Goal: Task Accomplishment & Management: Manage account settings

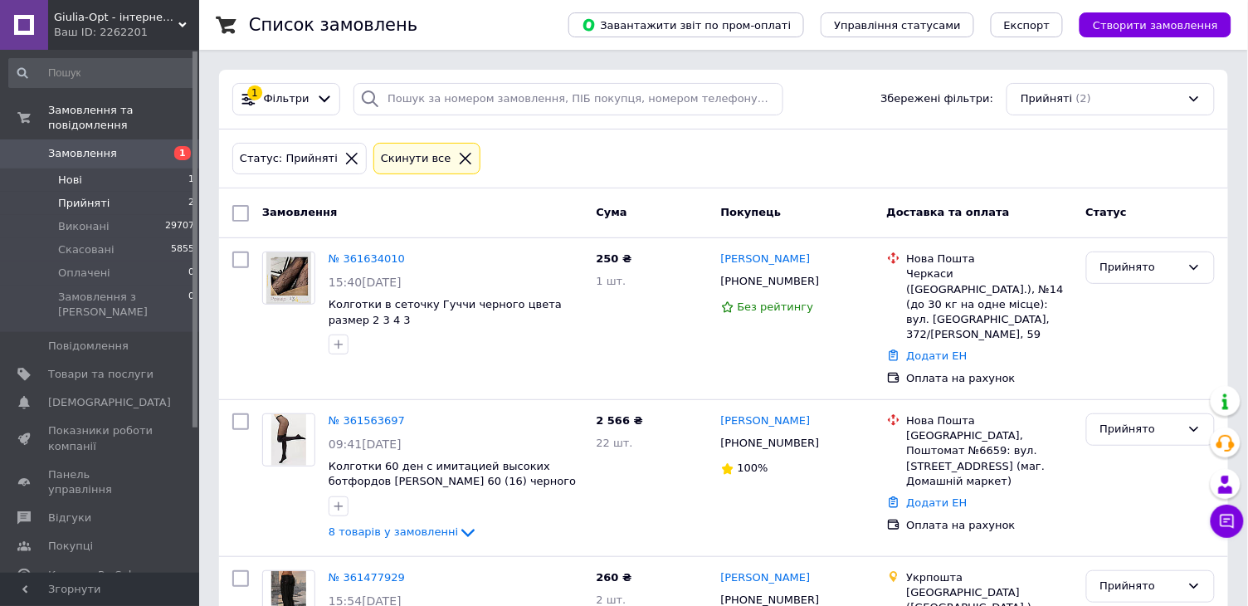
click at [142, 180] on li "Нові 1" at bounding box center [102, 179] width 204 height 23
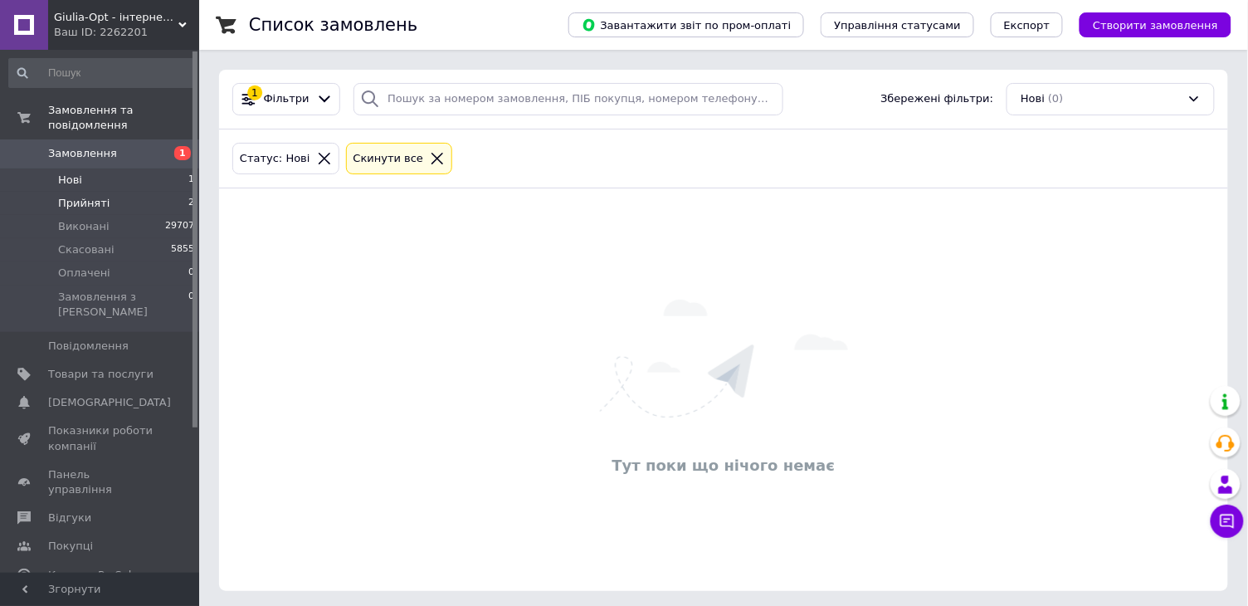
click at [129, 200] on li "Прийняті 2" at bounding box center [102, 203] width 204 height 23
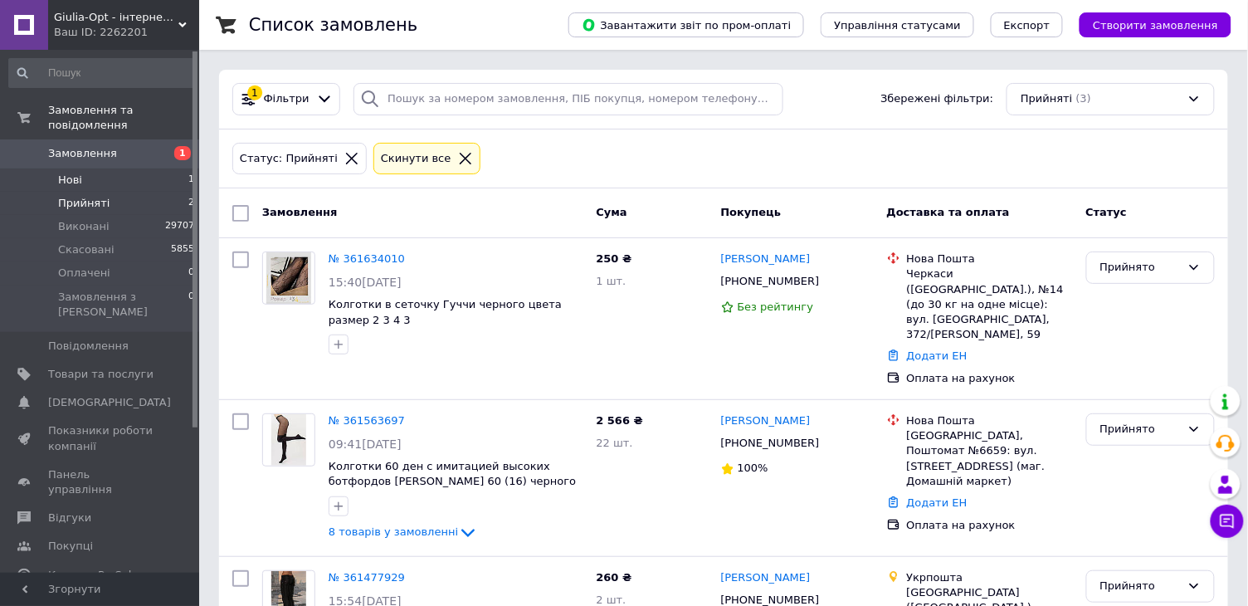
click at [161, 182] on li "Нові 1" at bounding box center [102, 179] width 204 height 23
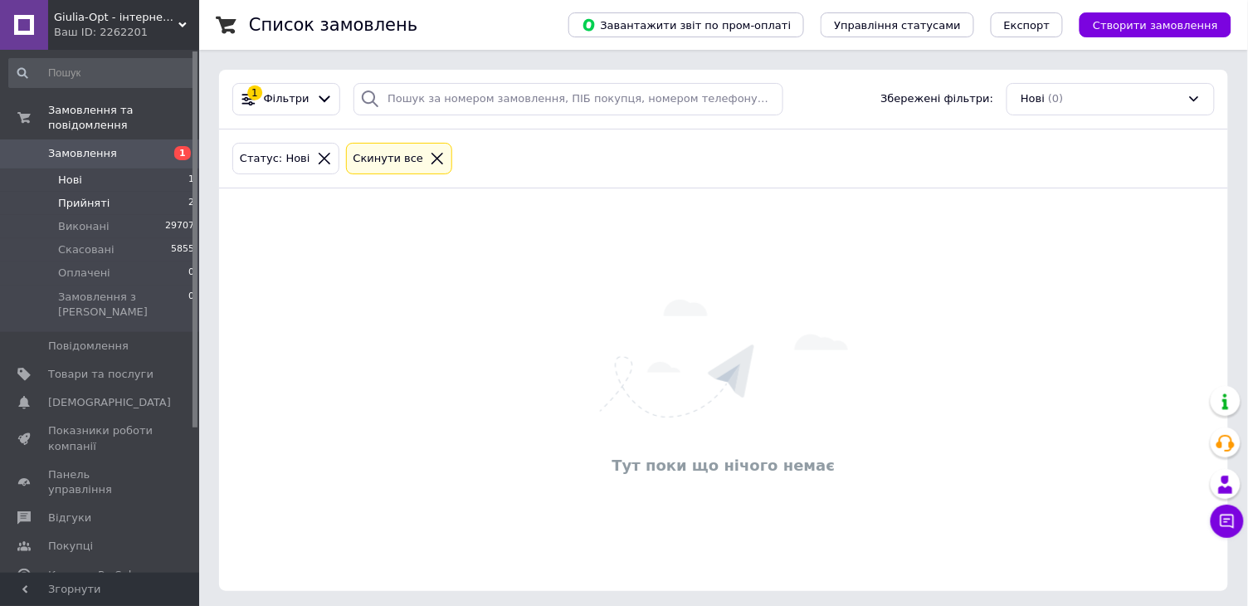
click at [91, 197] on span "Прийняті" at bounding box center [83, 203] width 51 height 15
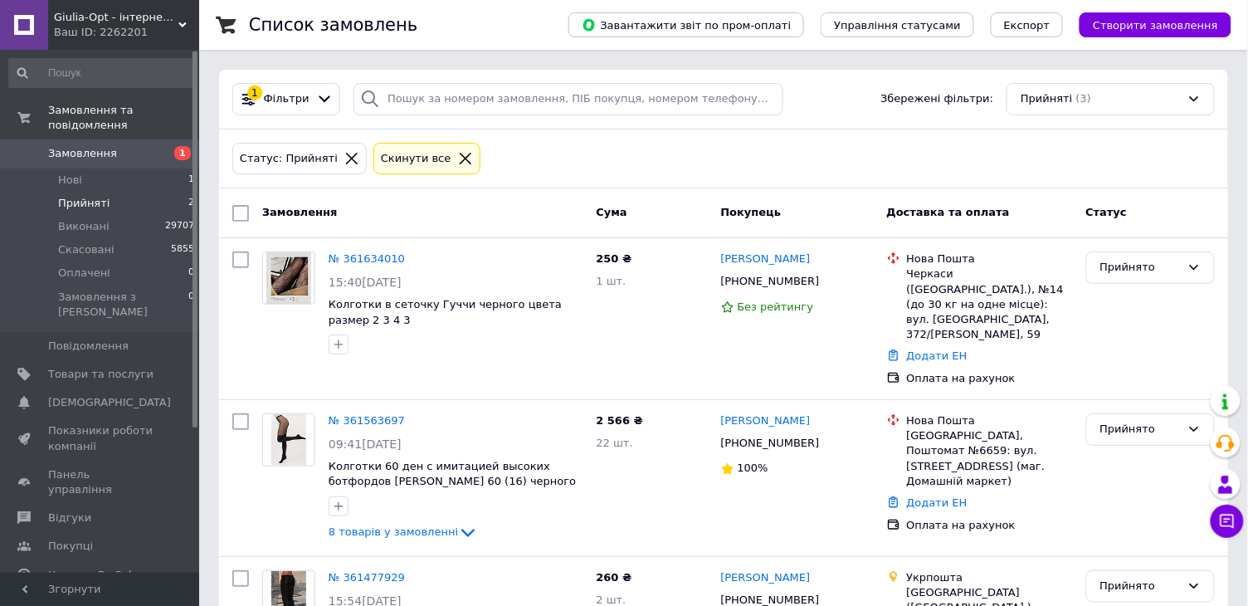
click at [537, 184] on div "Статус: Прийняті Cкинути все" at bounding box center [723, 159] width 1009 height 60
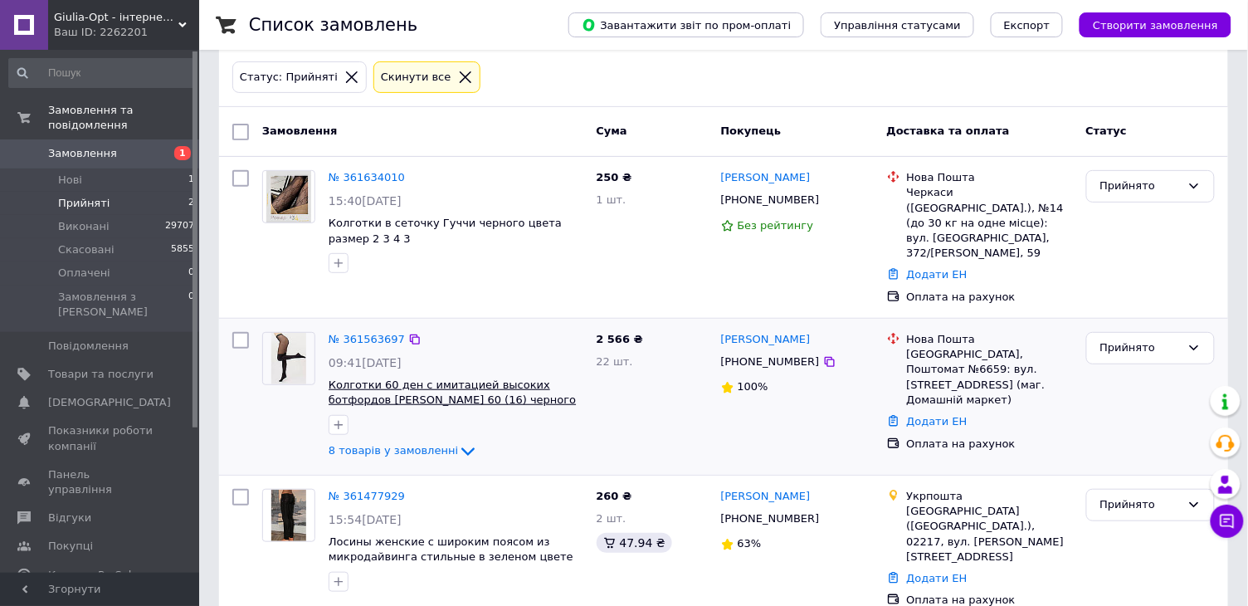
scroll to position [80, 0]
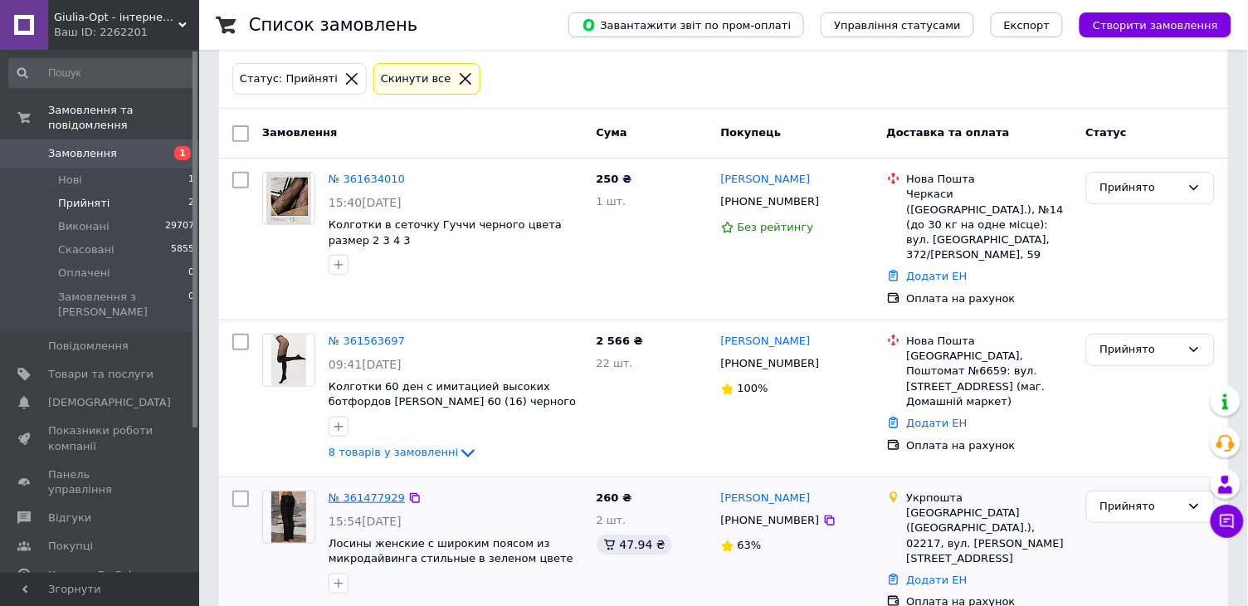
click at [364, 491] on link "№ 361477929" at bounding box center [367, 497] width 76 height 12
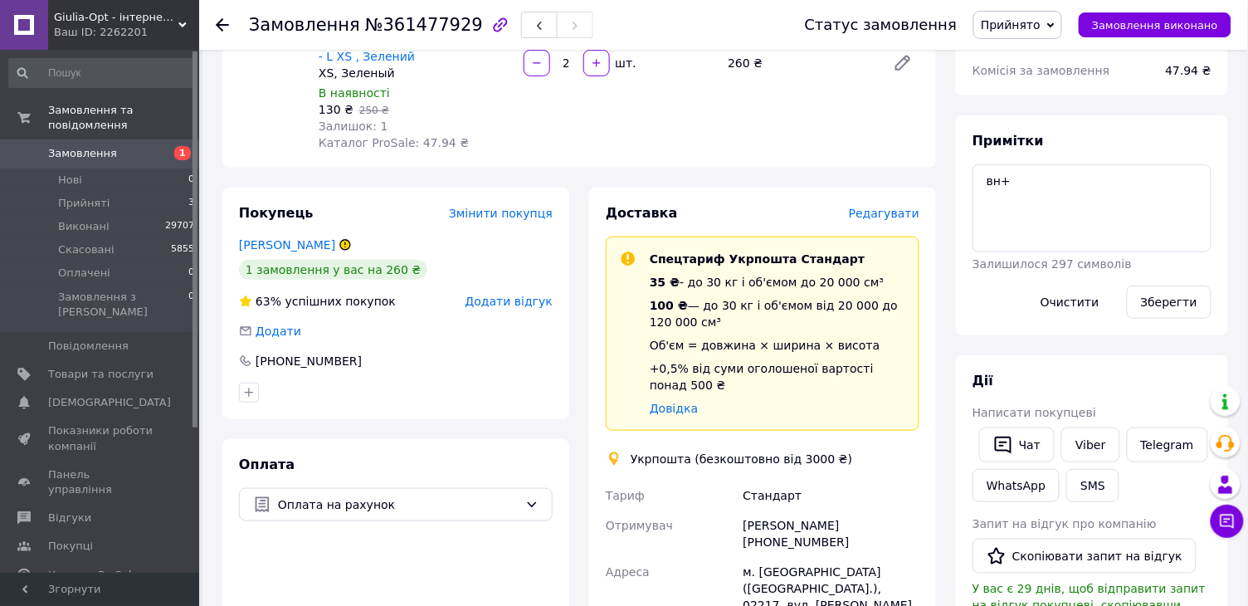
scroll to position [218, 0]
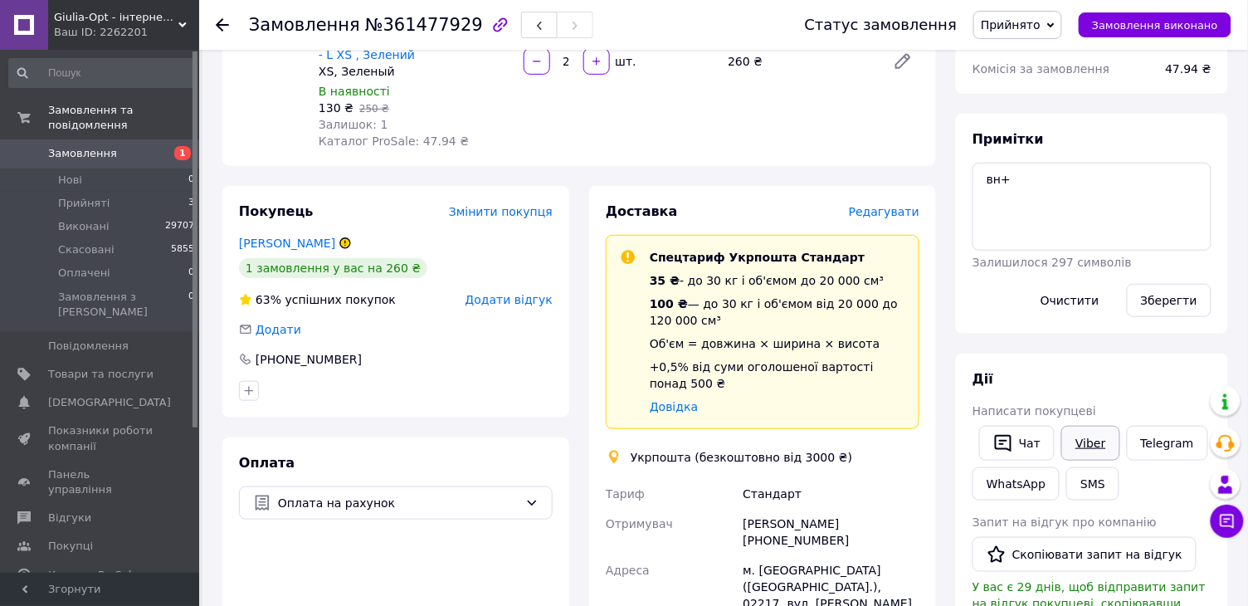
click at [1097, 435] on link "Viber" at bounding box center [1090, 443] width 58 height 35
click at [220, 31] on div at bounding box center [222, 25] width 13 height 17
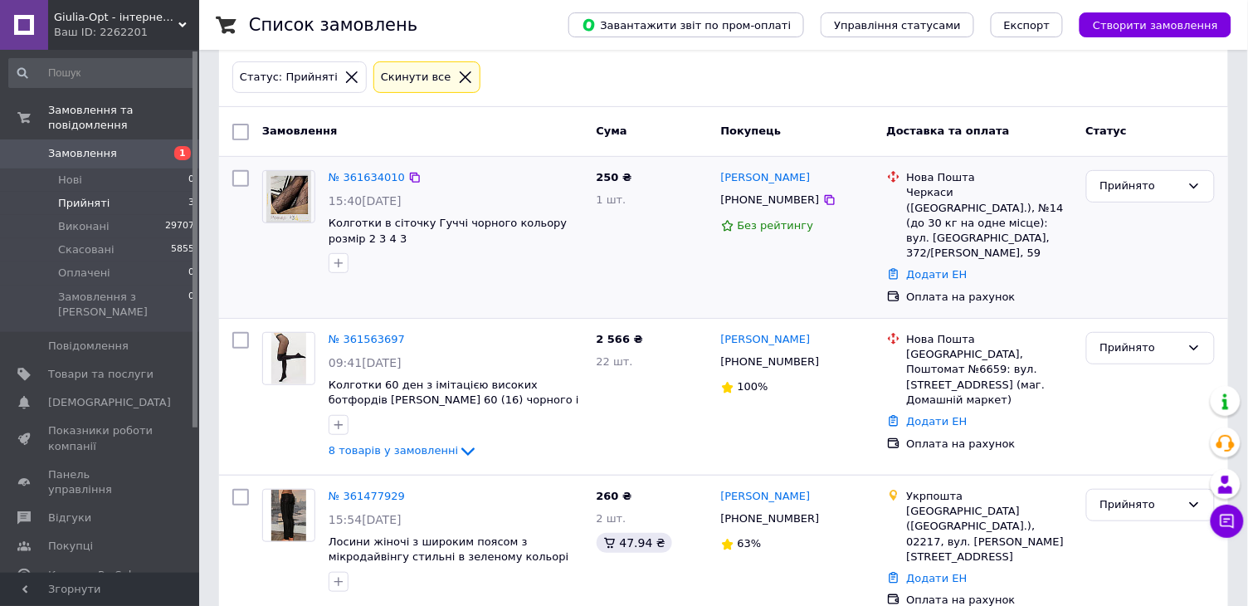
scroll to position [80, 0]
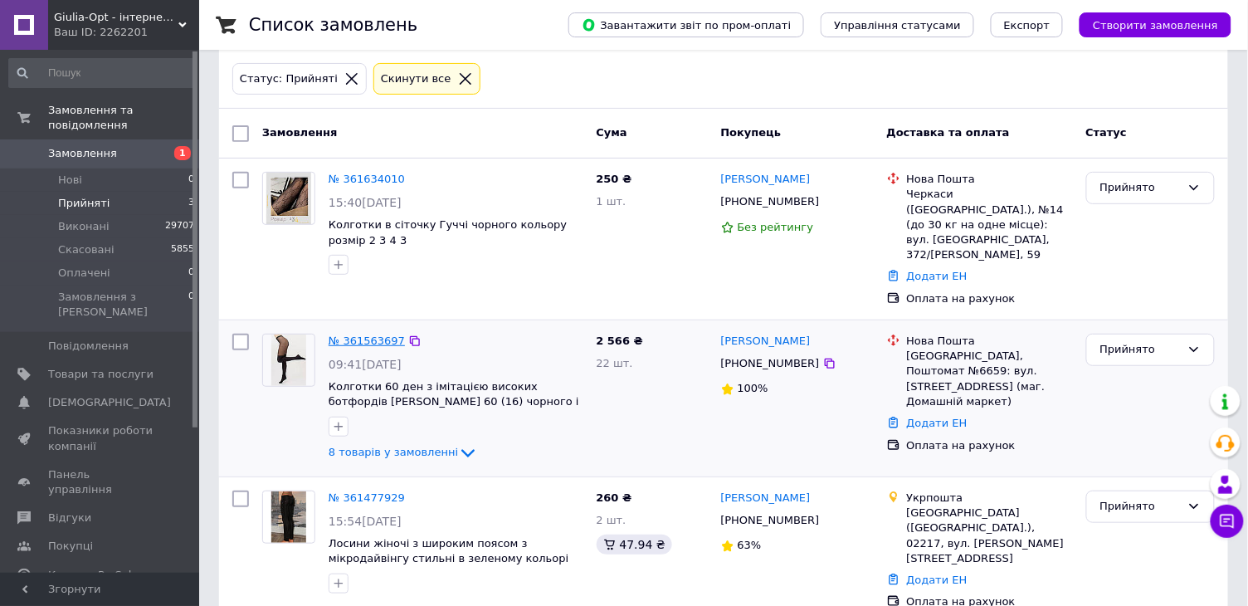
click at [355, 334] on link "№ 361563697" at bounding box center [367, 340] width 76 height 12
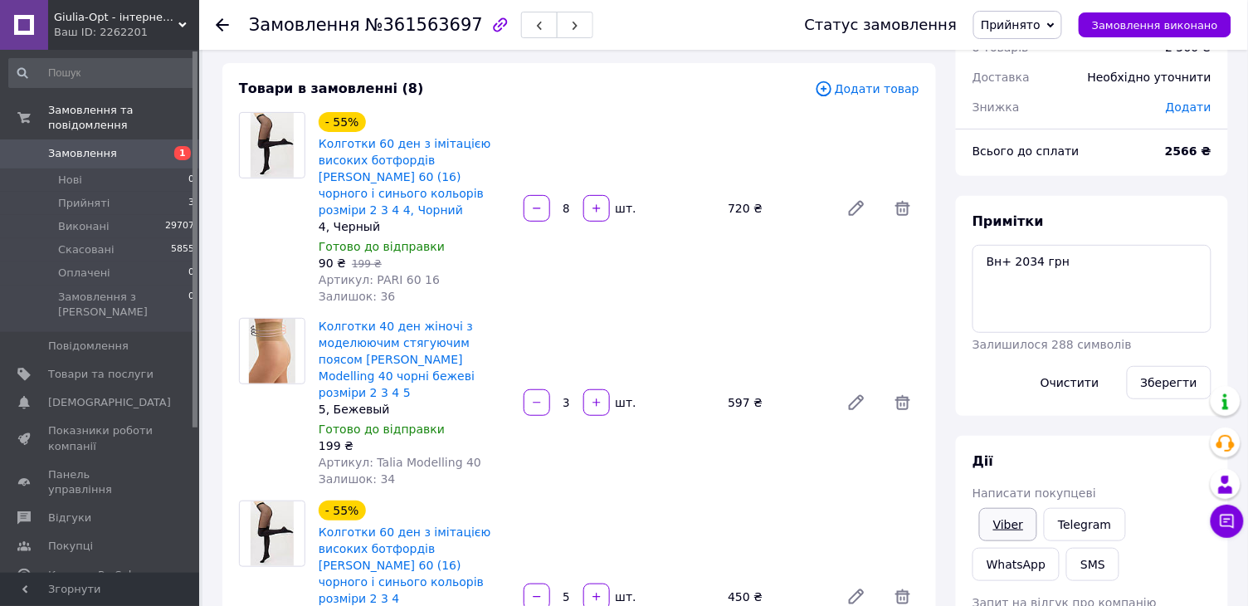
click at [1020, 529] on link "Viber" at bounding box center [1008, 524] width 58 height 33
click at [224, 22] on icon at bounding box center [222, 24] width 13 height 13
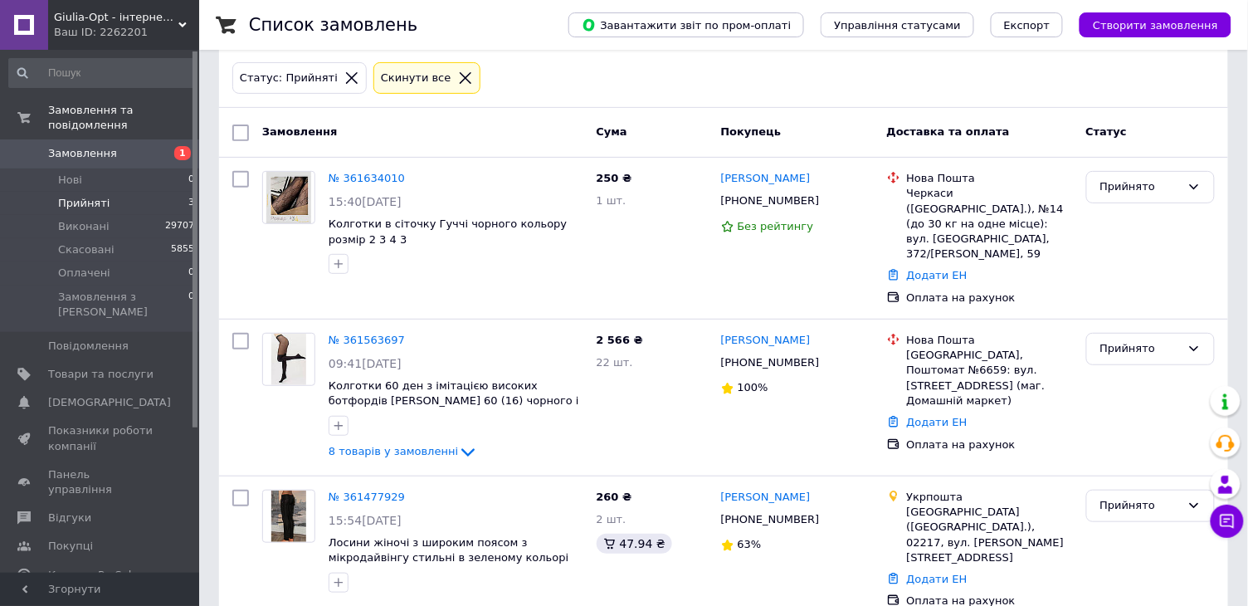
scroll to position [80, 0]
click at [368, 181] on link "№ 361634010" at bounding box center [367, 179] width 76 height 12
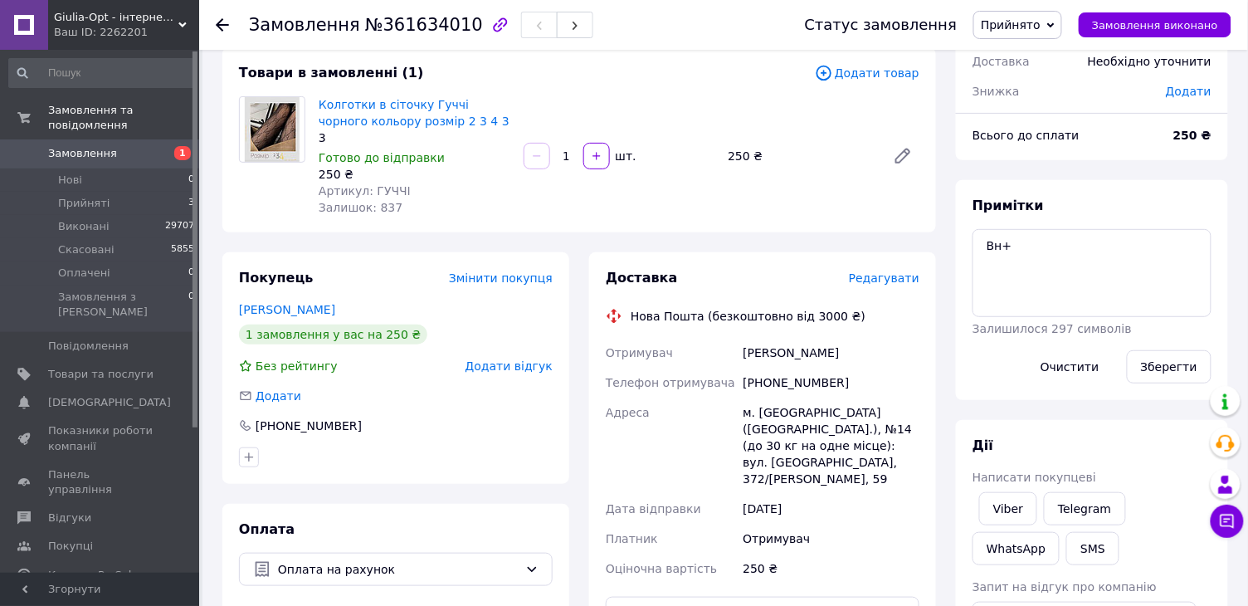
scroll to position [95, 0]
click at [1022, 499] on link "Viber" at bounding box center [1008, 509] width 58 height 33
click at [228, 26] on icon at bounding box center [222, 24] width 13 height 13
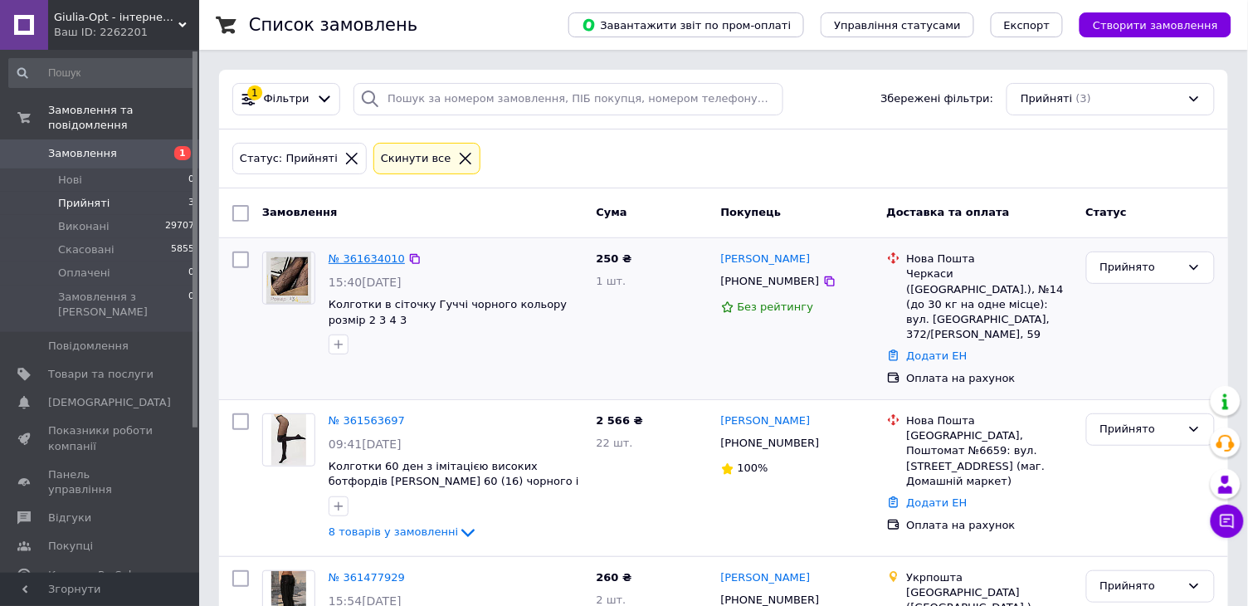
click at [374, 260] on link "№ 361634010" at bounding box center [367, 258] width 76 height 12
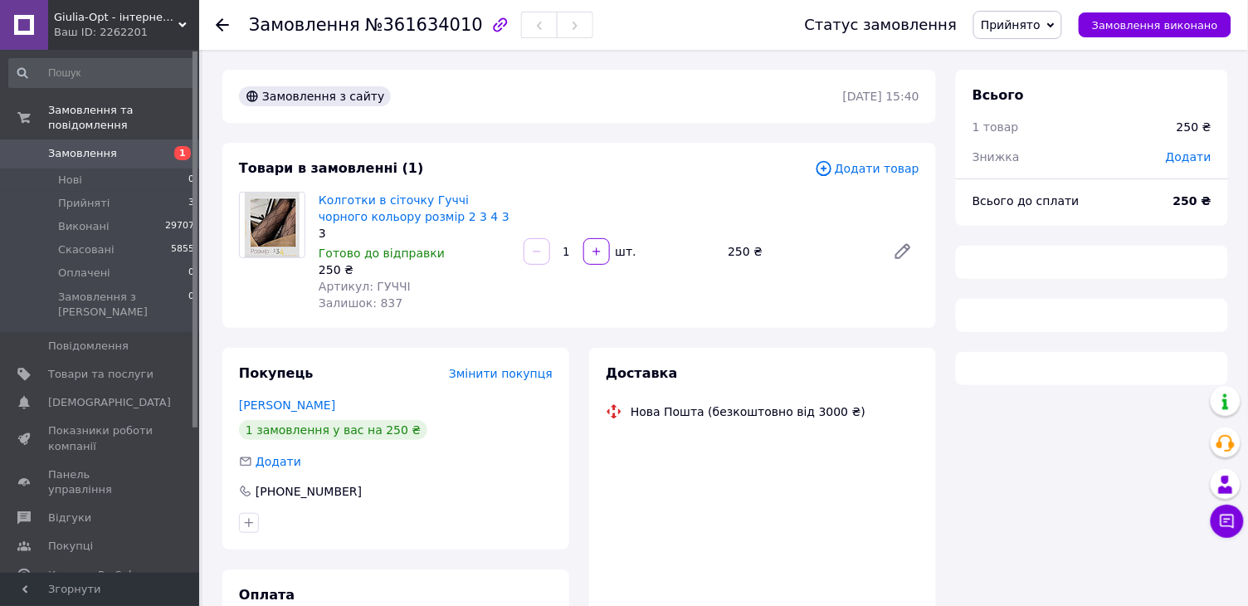
click at [1015, 22] on span "Прийнято" at bounding box center [1011, 24] width 60 height 13
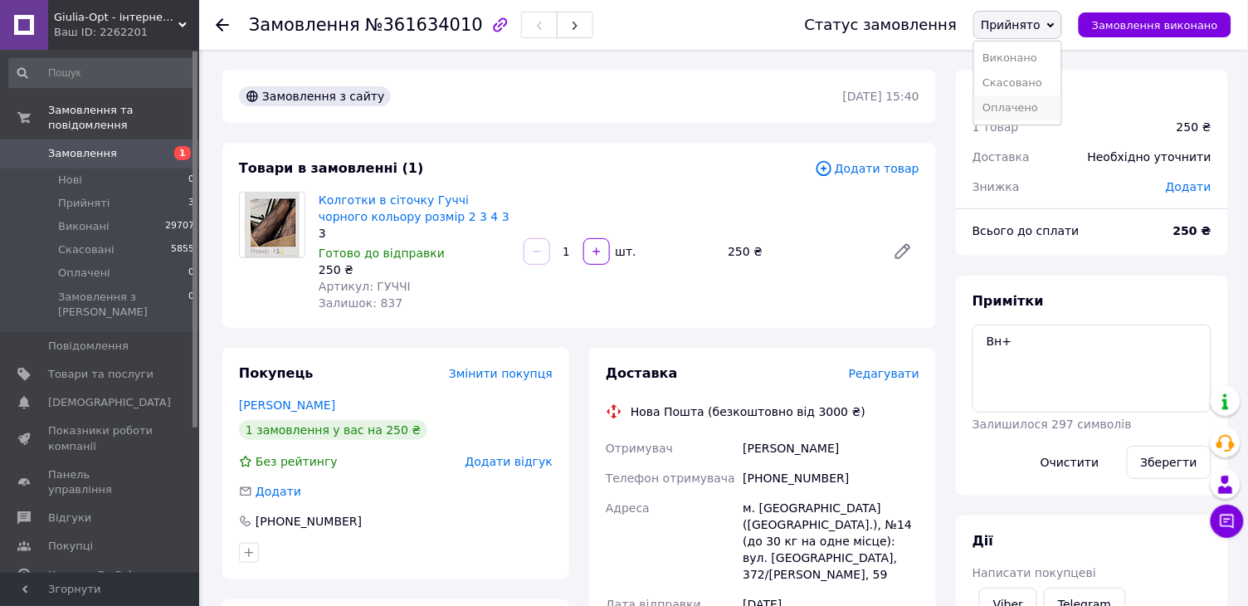
click at [1015, 107] on li "Оплачено" at bounding box center [1017, 107] width 87 height 25
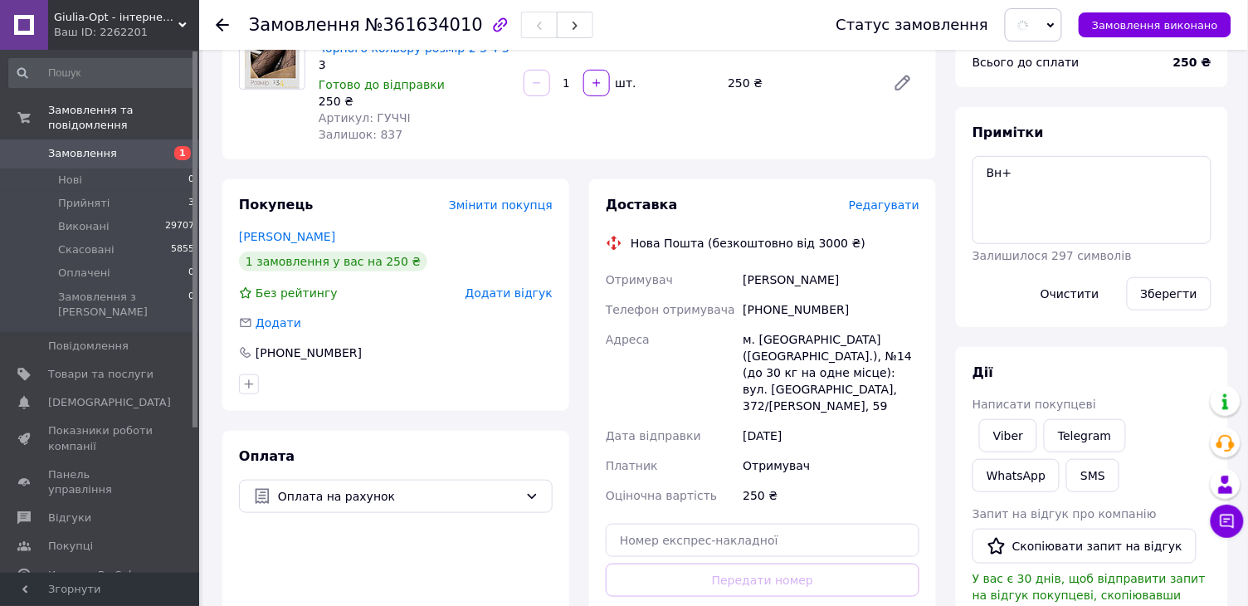
scroll to position [175, 0]
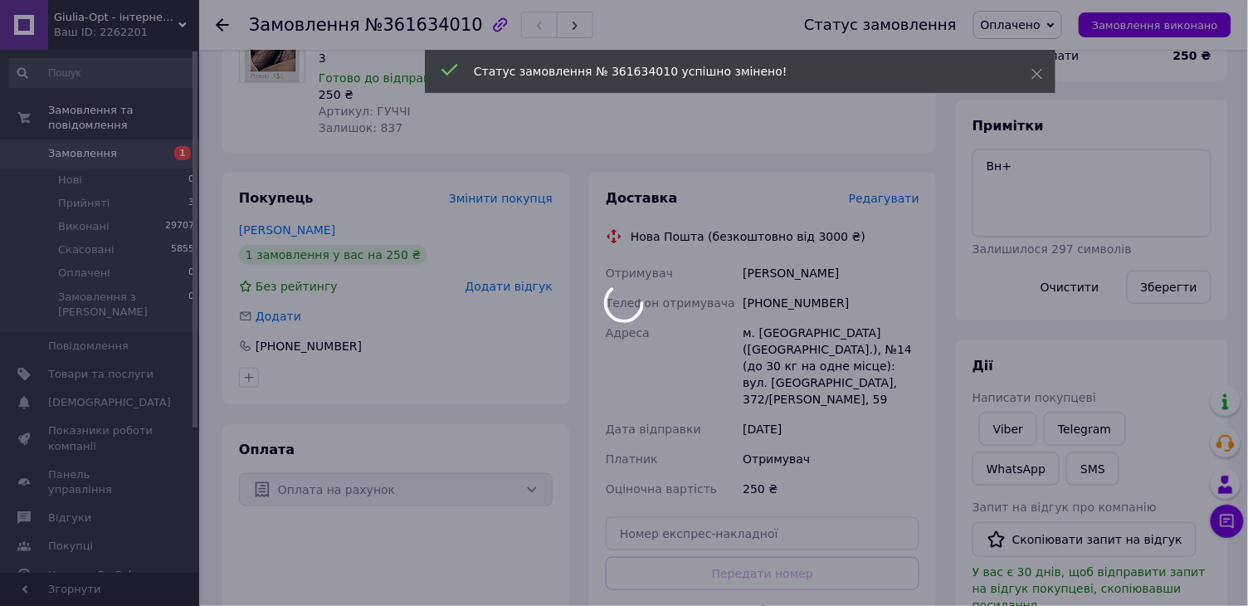
click at [903, 197] on div at bounding box center [624, 303] width 1248 height 606
click at [867, 196] on span "Редагувати" at bounding box center [884, 198] width 71 height 13
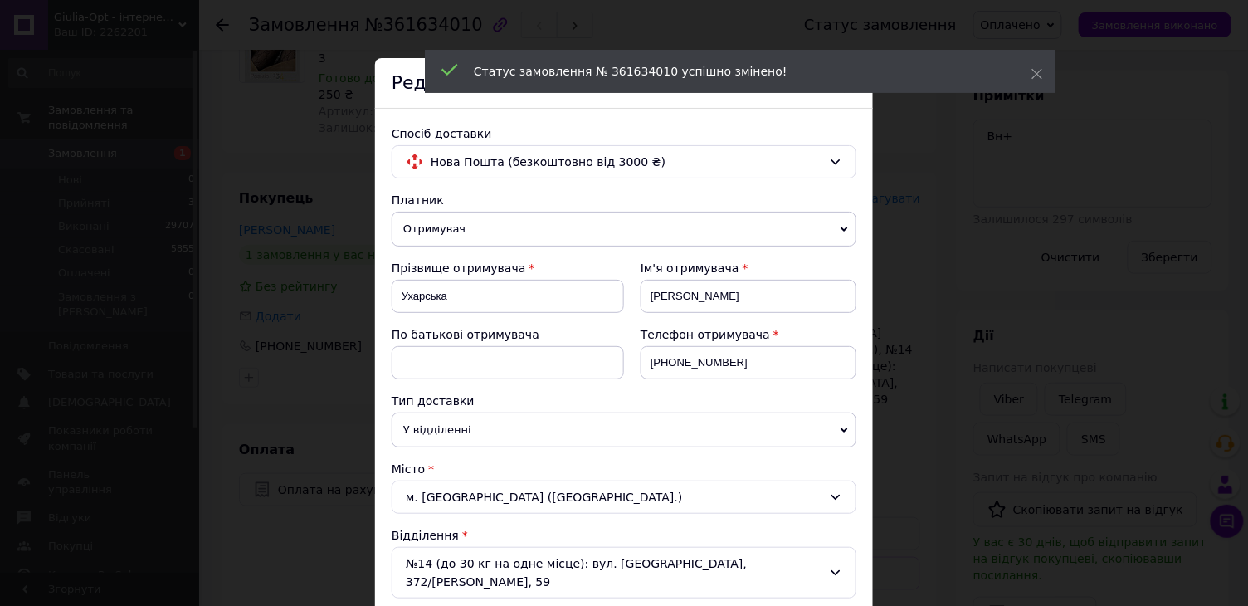
click at [794, 198] on div "Платник" at bounding box center [624, 200] width 465 height 17
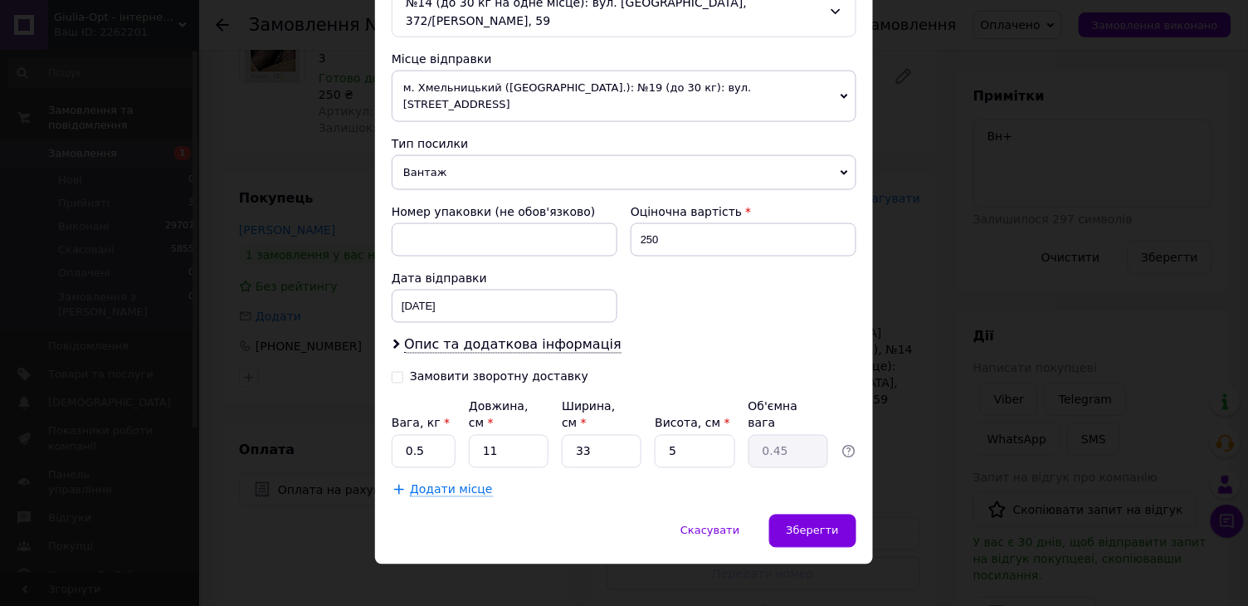
scroll to position [560, 0]
click at [820, 515] on div "Зберегти" at bounding box center [812, 531] width 87 height 33
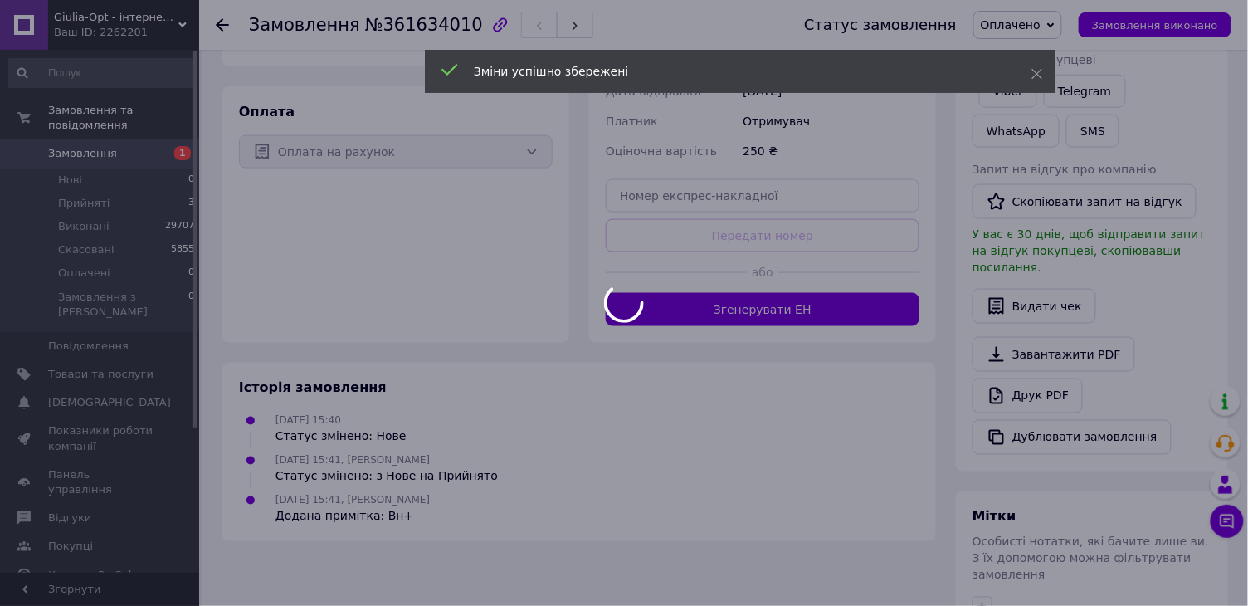
scroll to position [516, 0]
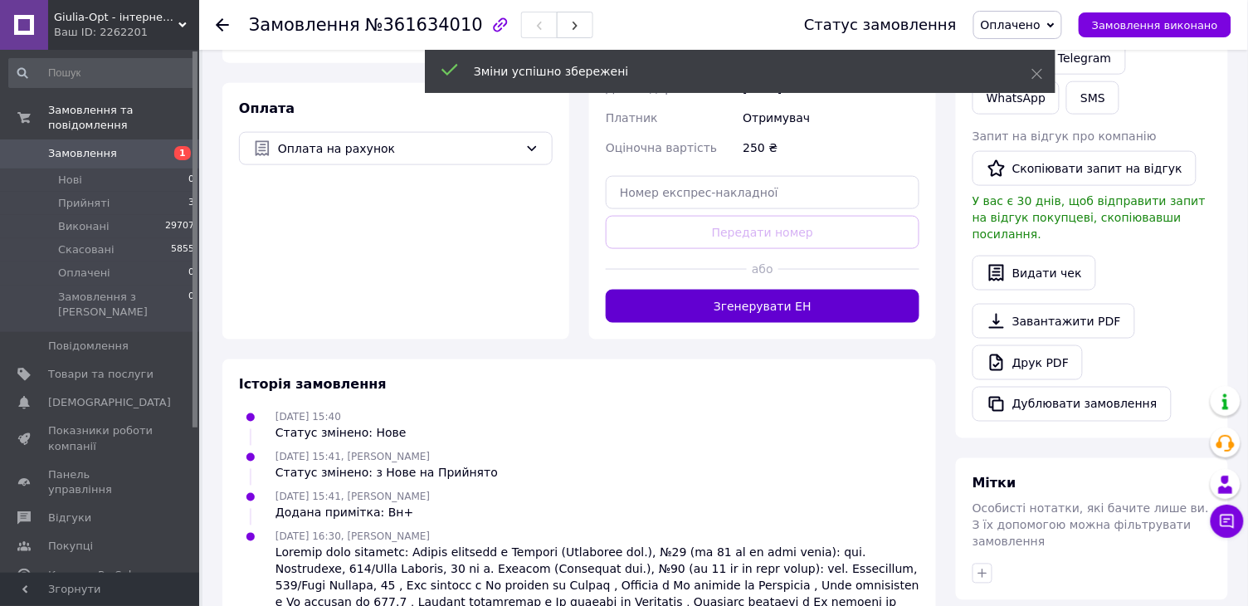
click at [787, 295] on button "Згенерувати ЕН" at bounding box center [763, 306] width 314 height 33
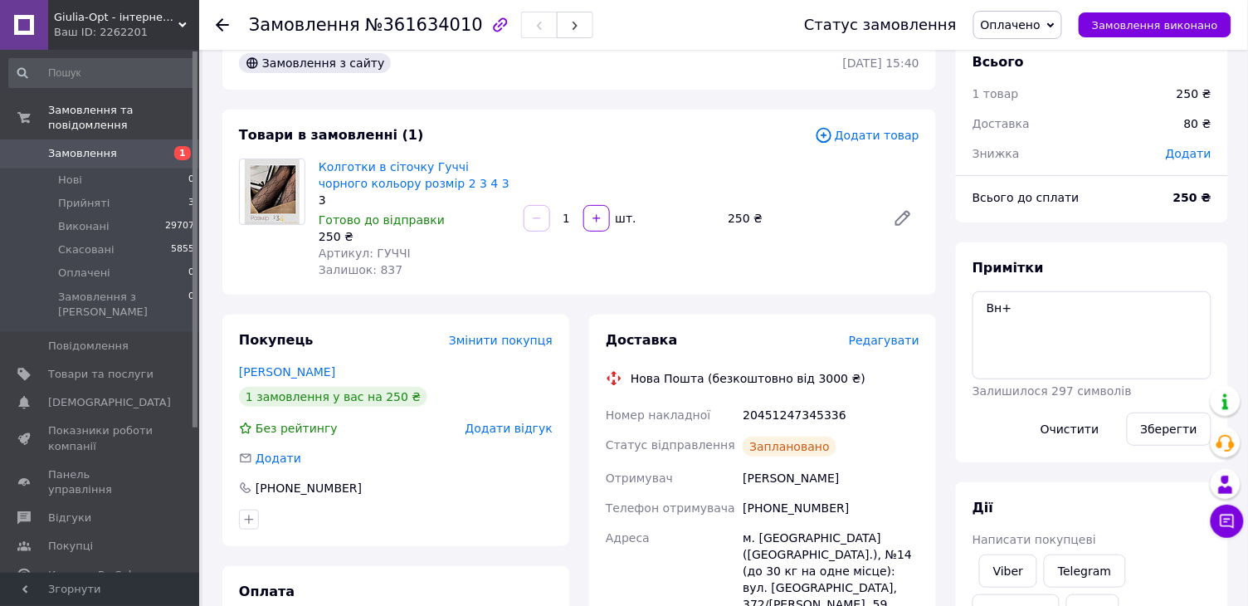
scroll to position [35, 0]
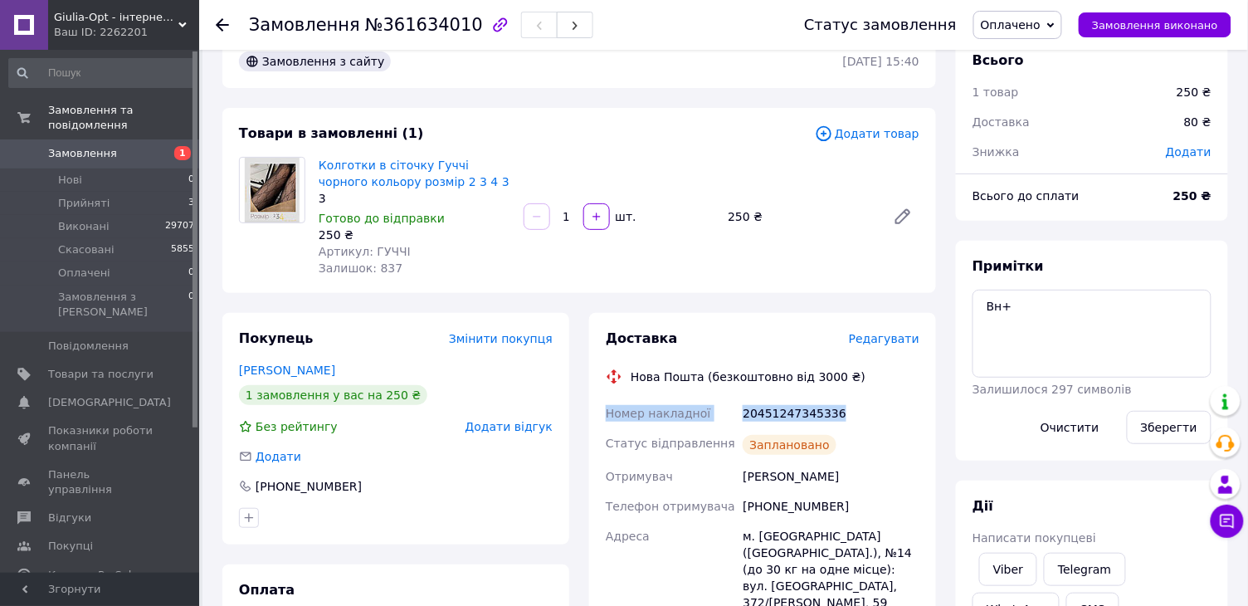
drag, startPoint x: 854, startPoint y: 414, endPoint x: 603, endPoint y: 401, distance: 251.7
click at [603, 402] on div "Номер накладної 20451247345336 Статус відправлення Заплановано Отримувач [PERSO…" at bounding box center [762, 567] width 320 height 338
copy div "Номер накладної 20451247345336"
click at [1001, 566] on link "Viber" at bounding box center [1008, 569] width 58 height 33
click at [1020, 577] on link "Viber" at bounding box center [1008, 569] width 58 height 33
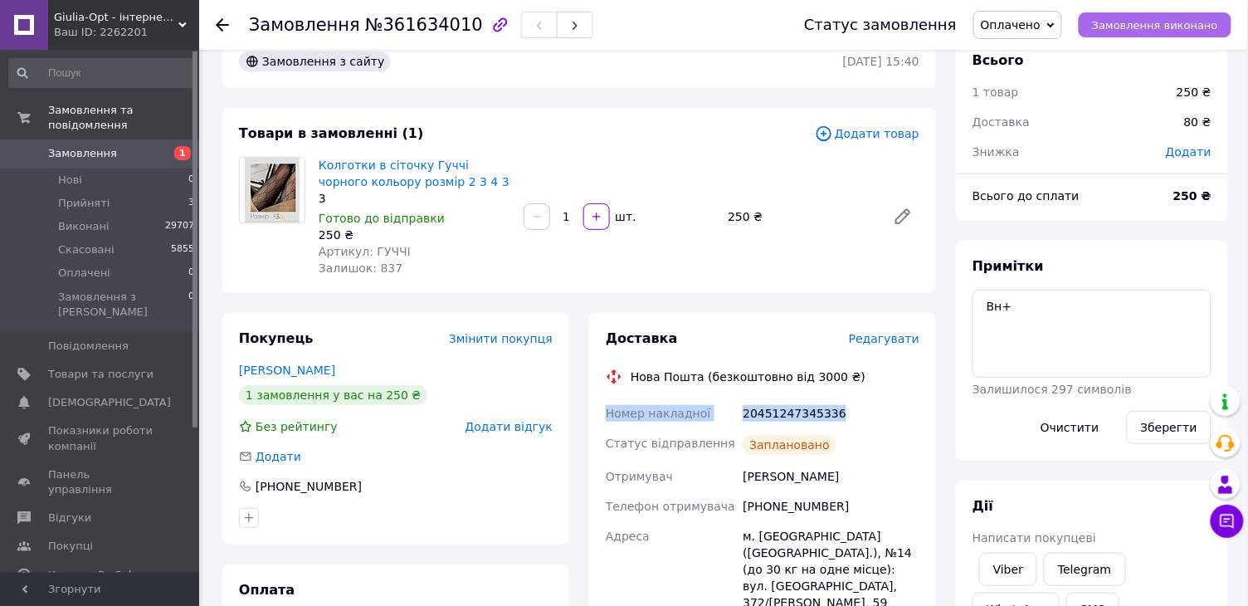
click at [1188, 16] on button "Замовлення виконано" at bounding box center [1154, 24] width 153 height 25
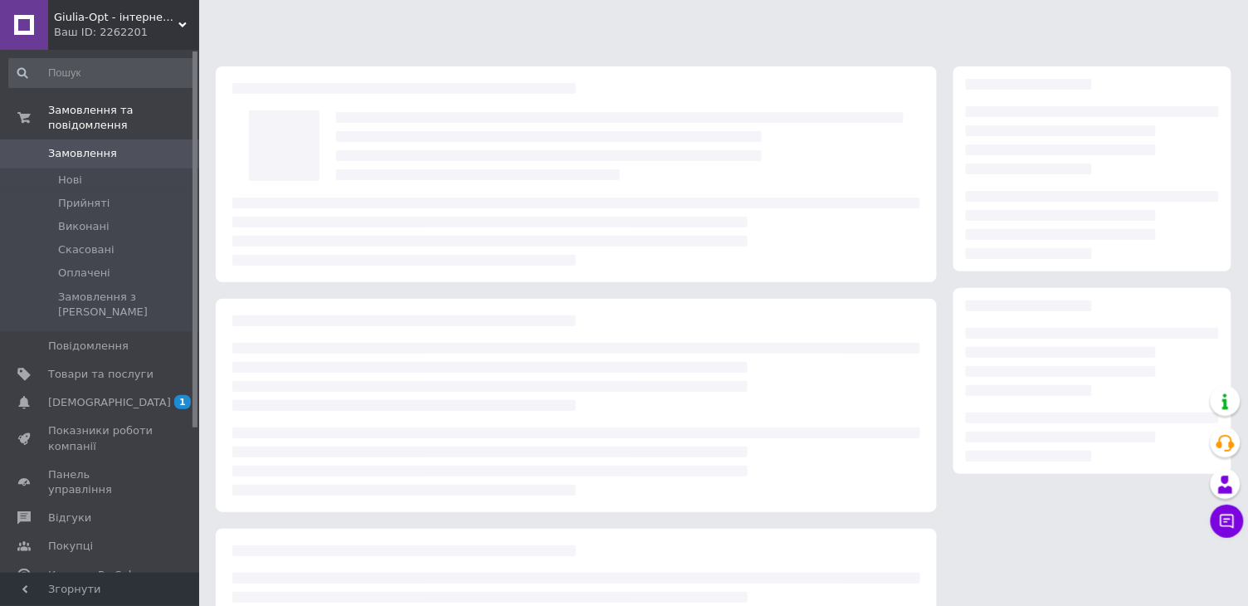
scroll to position [35, 0]
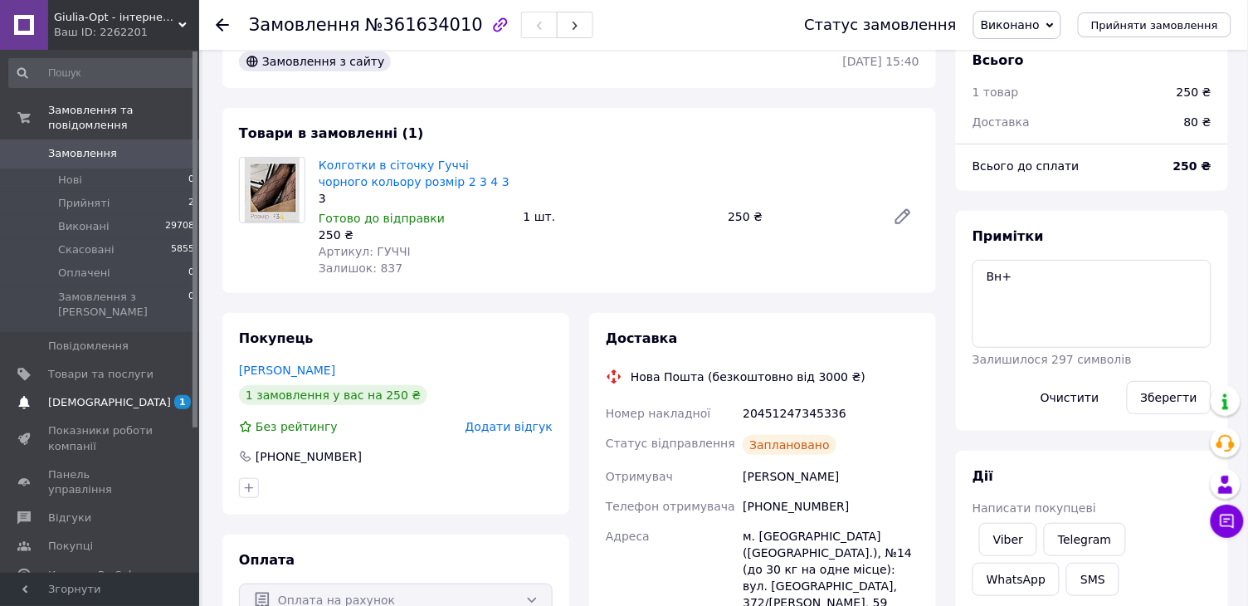
click at [148, 395] on span "[DEMOGRAPHIC_DATA]" at bounding box center [100, 402] width 105 height 15
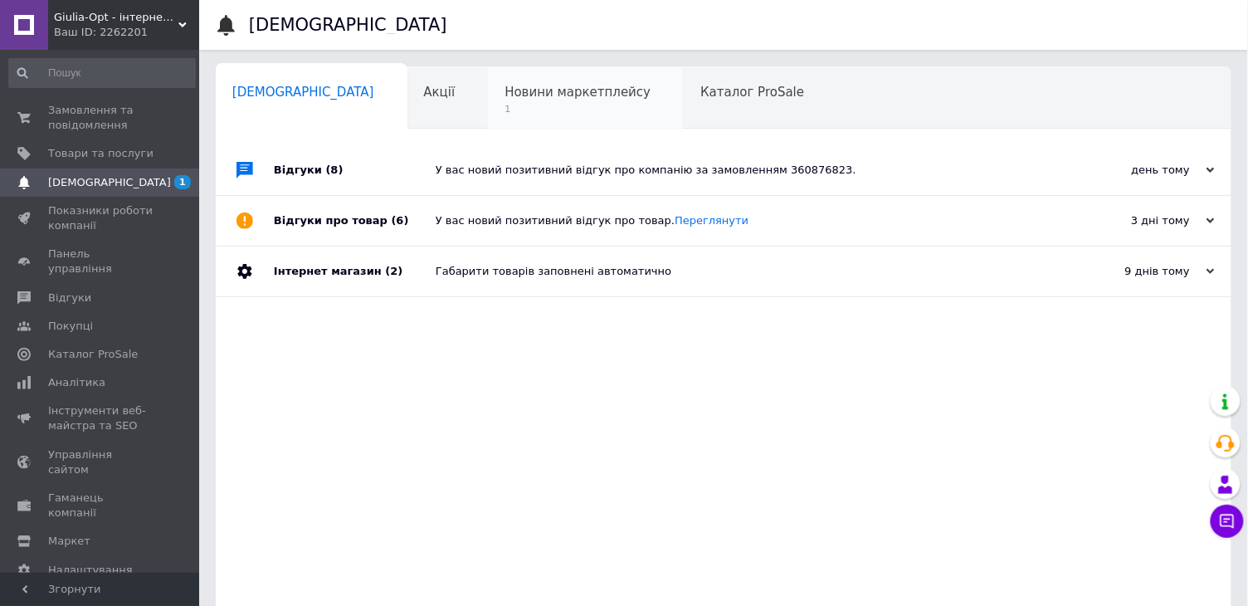
click at [527, 73] on div "Новини маркетплейсу 1" at bounding box center [586, 98] width 196 height 63
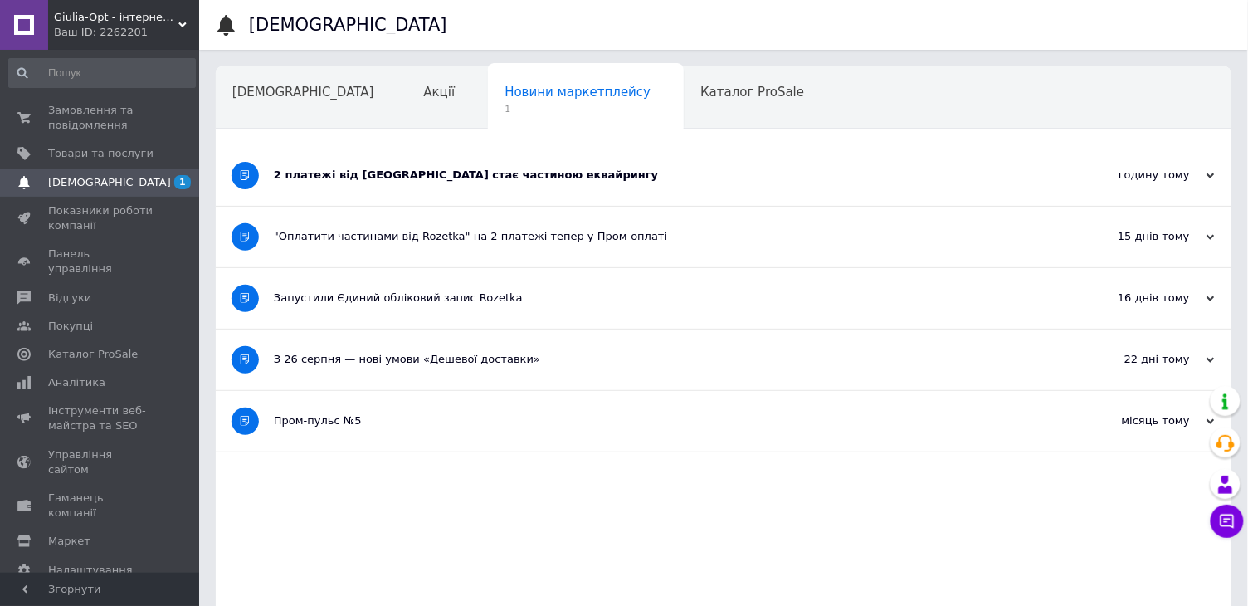
click at [468, 163] on div "2 платежі від Rozetka стає частиною еквайрингу" at bounding box center [661, 175] width 775 height 61
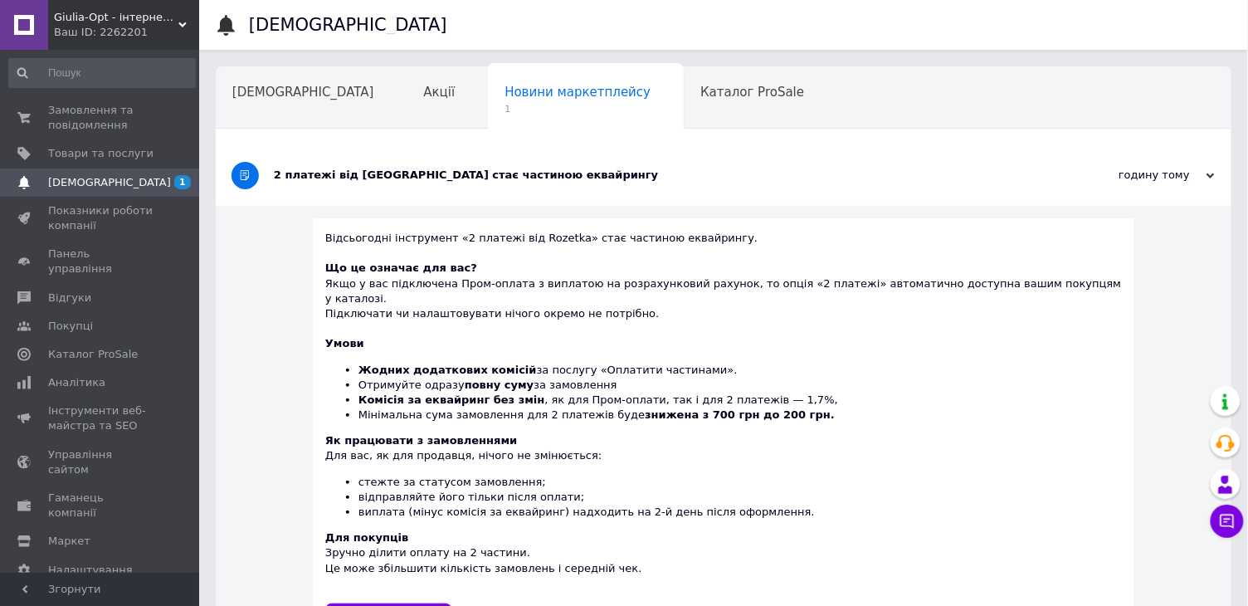
click at [468, 163] on div "2 платежі від Rozetka стає частиною еквайрингу" at bounding box center [661, 175] width 775 height 61
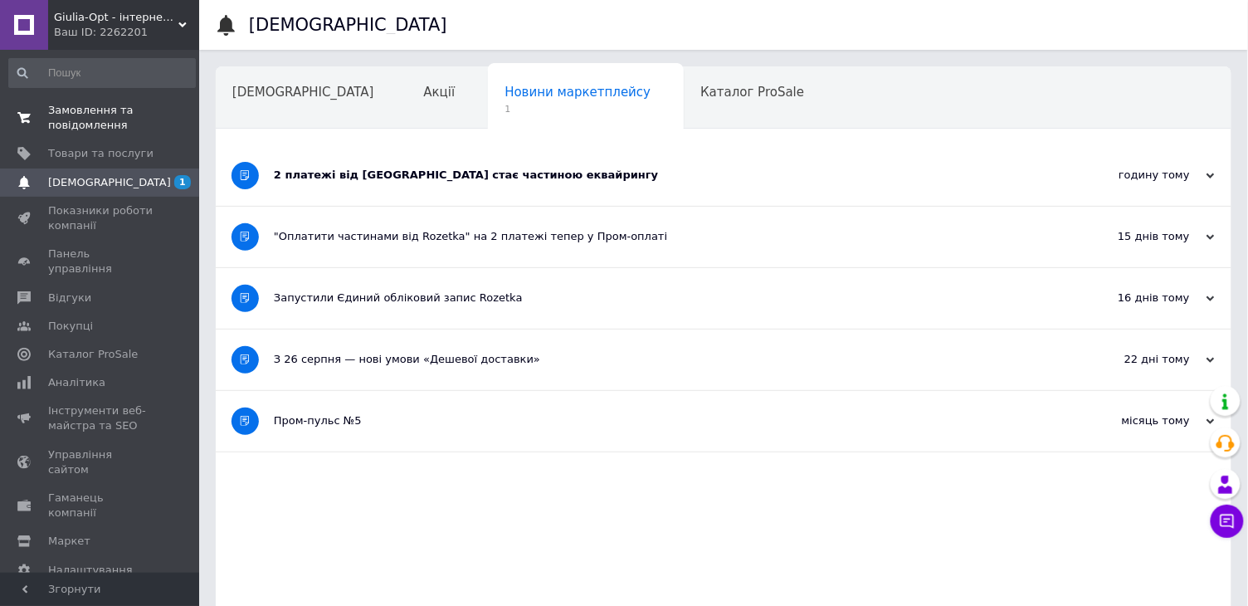
click at [113, 118] on span "Замовлення та повідомлення" at bounding box center [100, 118] width 105 height 30
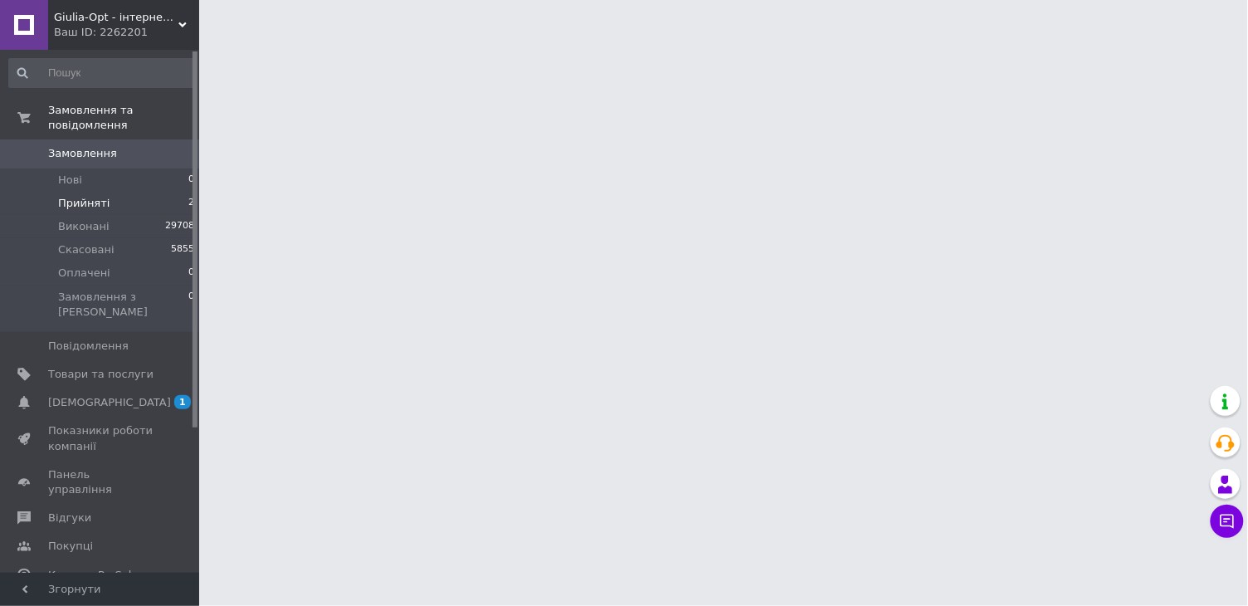
click at [156, 198] on li "Прийняті 2" at bounding box center [102, 203] width 204 height 23
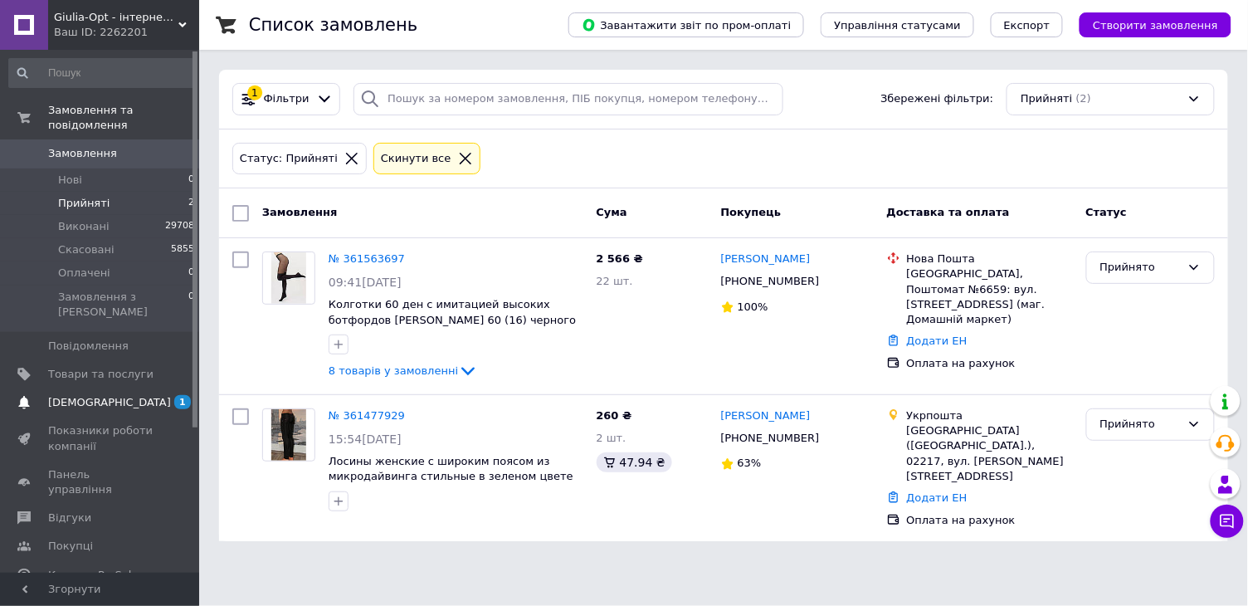
click at [141, 395] on span "[DEMOGRAPHIC_DATA]" at bounding box center [100, 402] width 105 height 15
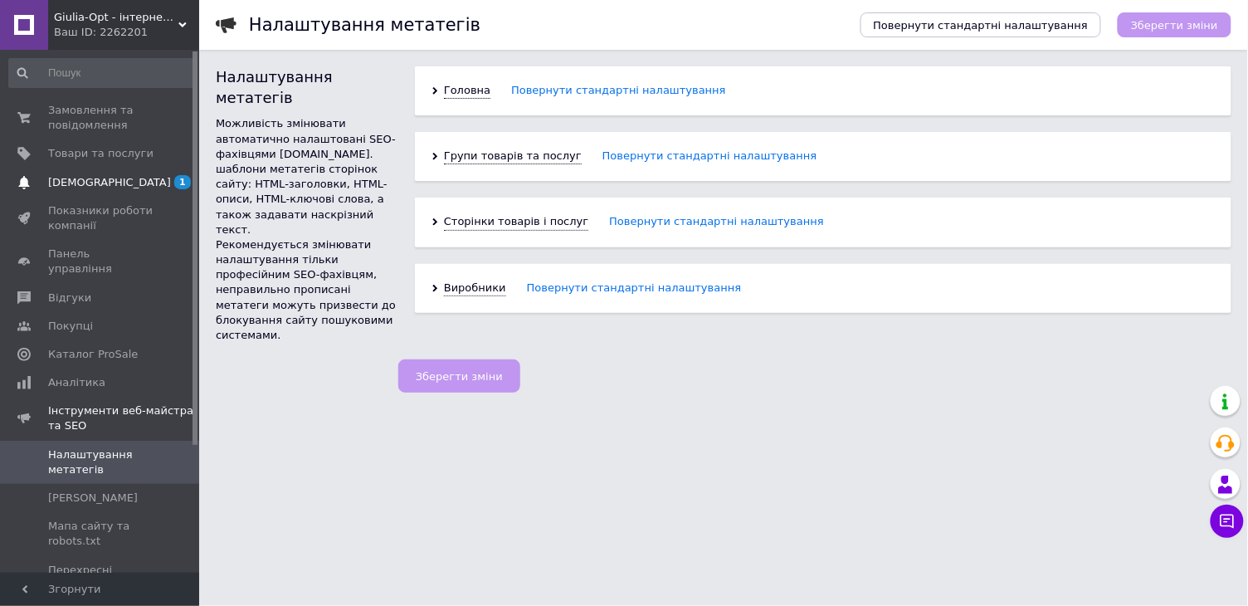
click at [118, 179] on span "[DEMOGRAPHIC_DATA]" at bounding box center [100, 182] width 105 height 15
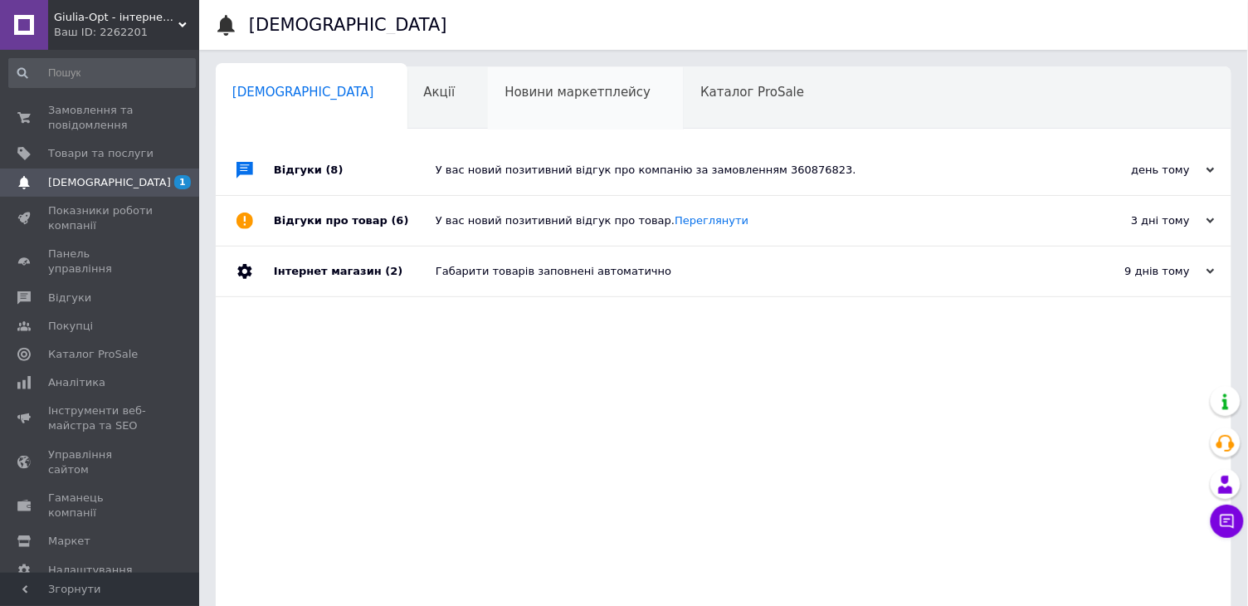
click at [576, 87] on div "Новини маркетплейсу 0" at bounding box center [586, 98] width 196 height 63
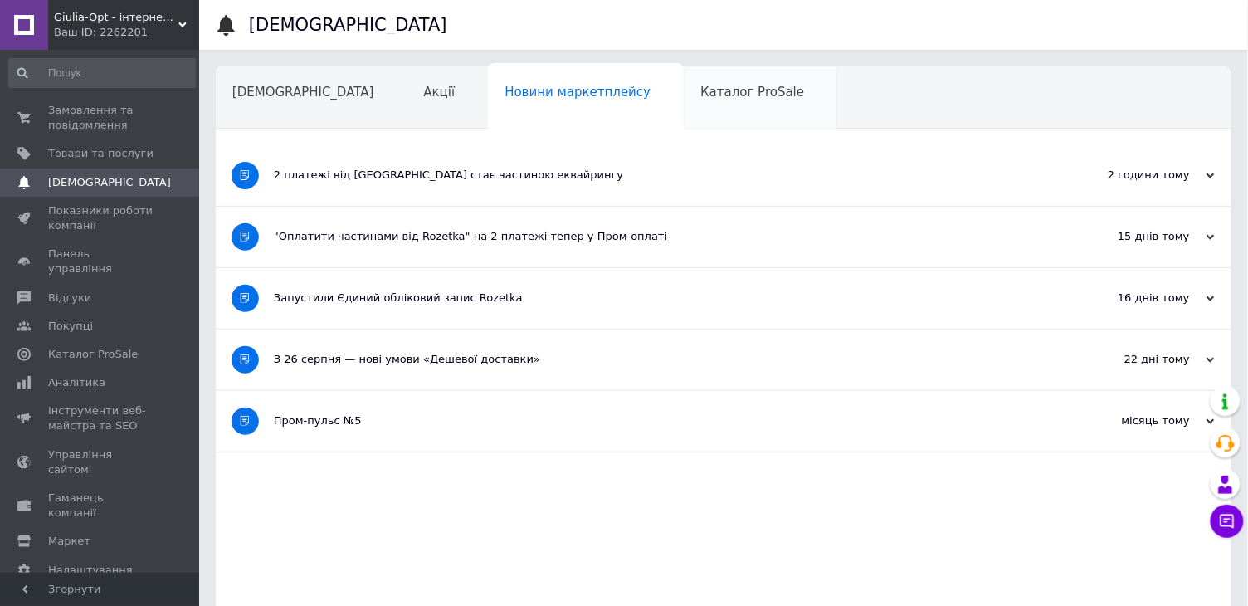
click at [700, 92] on span "Каталог ProSale" at bounding box center [752, 92] width 104 height 15
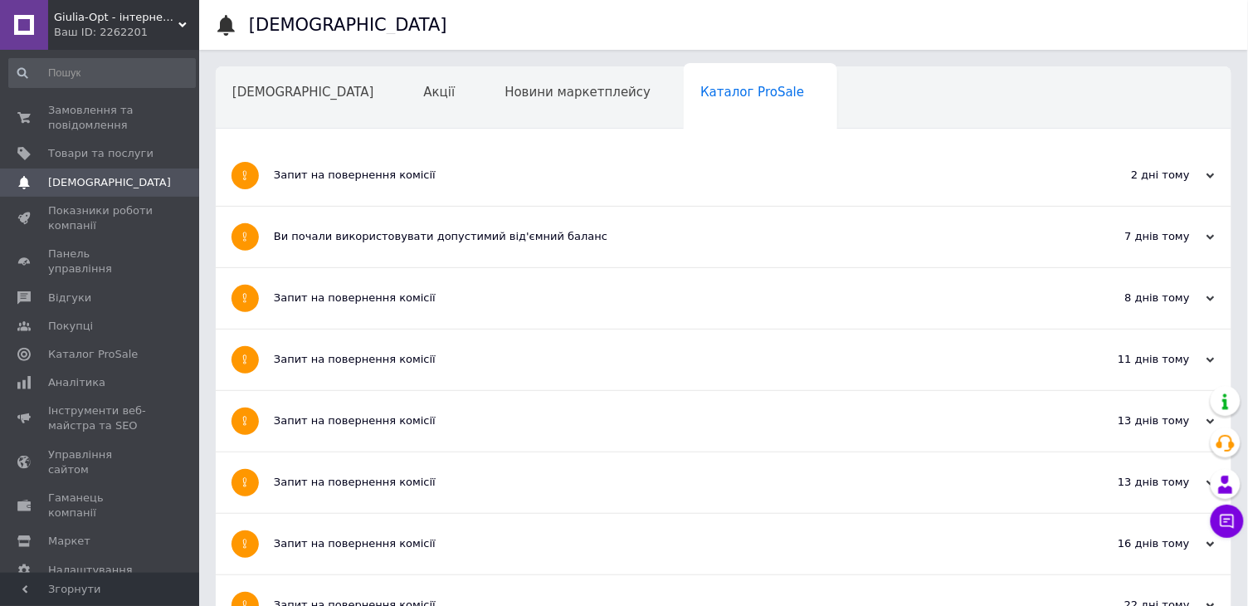
click at [397, 130] on div "Навчання та заходи" at bounding box center [307, 161] width 182 height 63
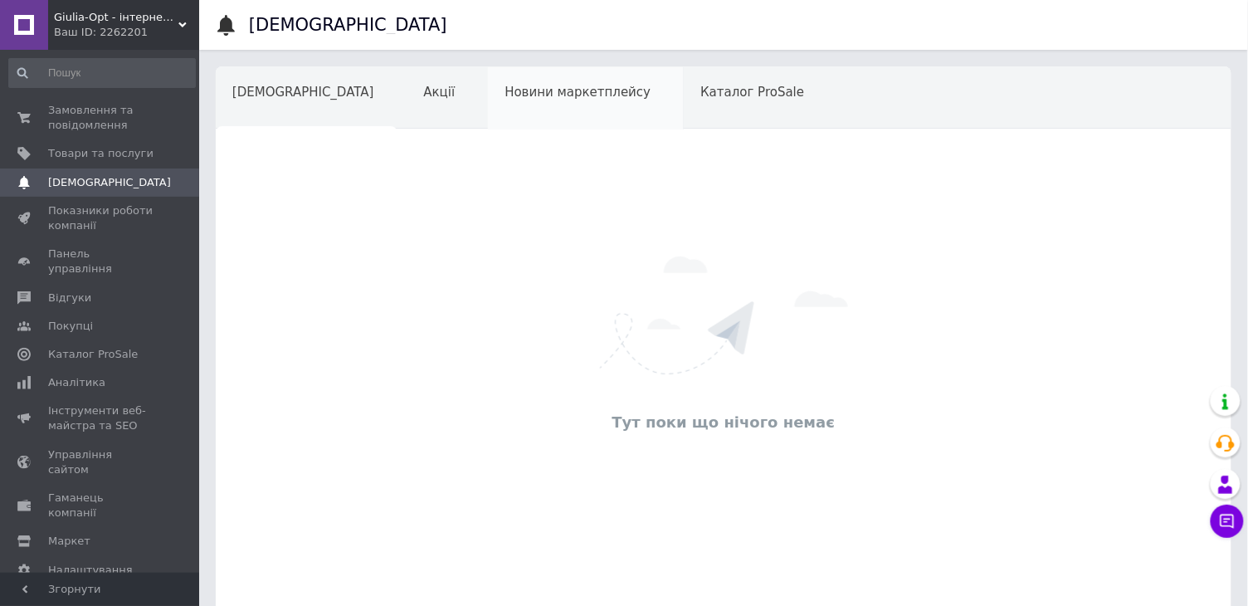
click at [520, 84] on div "Новини маркетплейсу" at bounding box center [586, 98] width 196 height 63
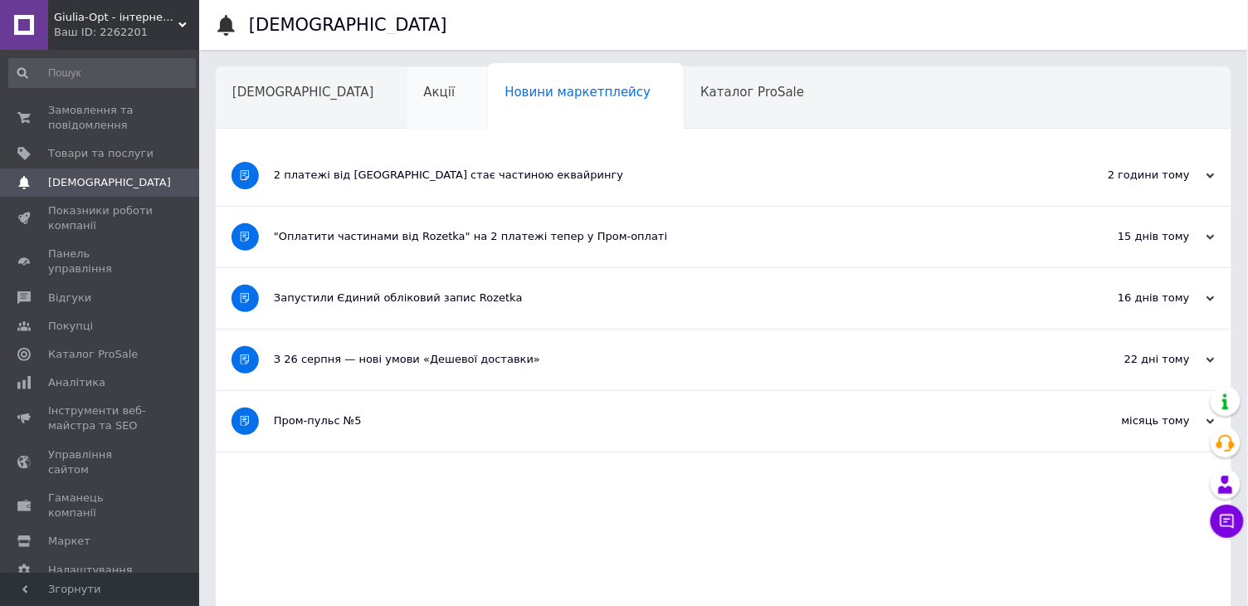
click at [407, 91] on div "Акції" at bounding box center [447, 98] width 81 height 63
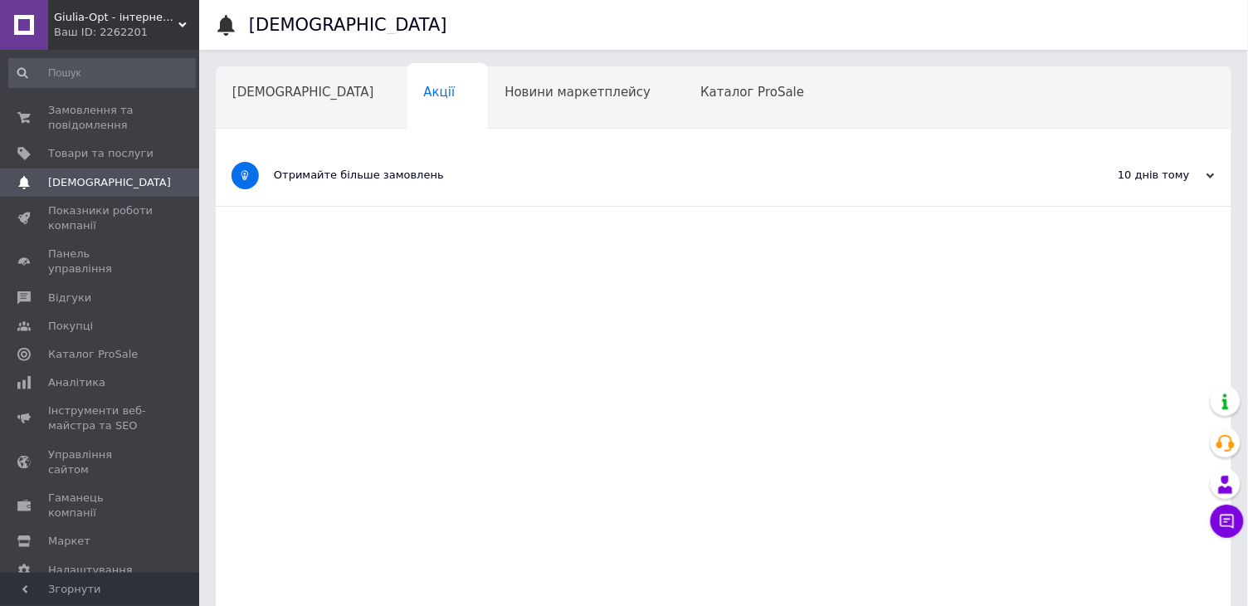
click at [916, 163] on div "Отримайте більше замовлень" at bounding box center [661, 175] width 775 height 61
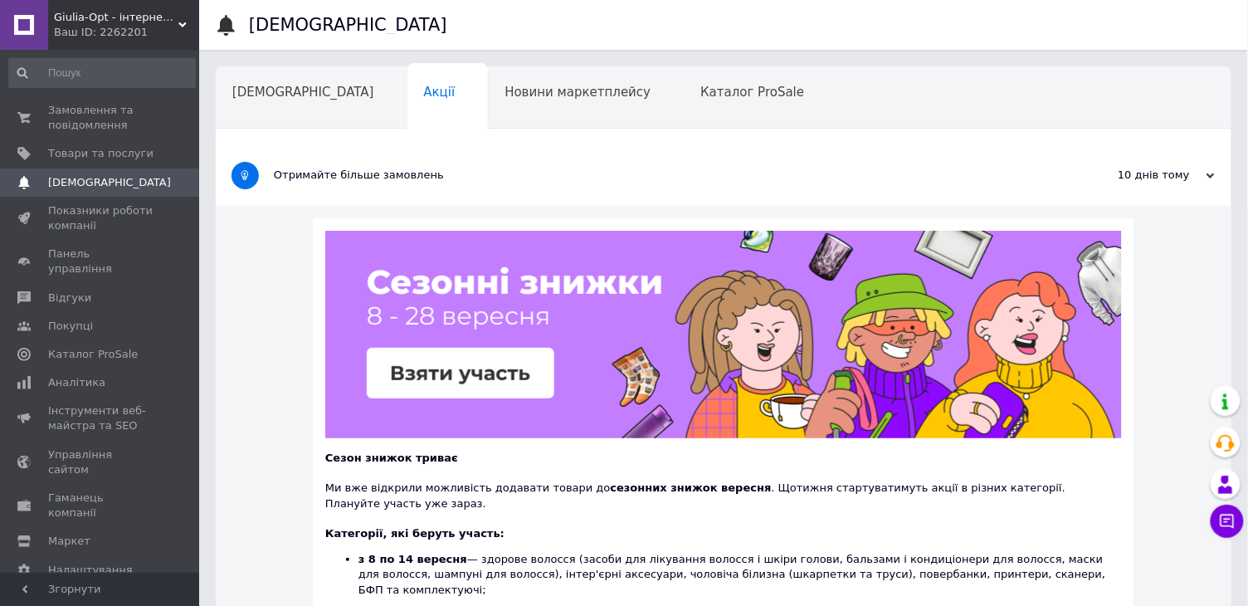
click at [916, 163] on div "Отримайте більше замовлень" at bounding box center [661, 175] width 775 height 61
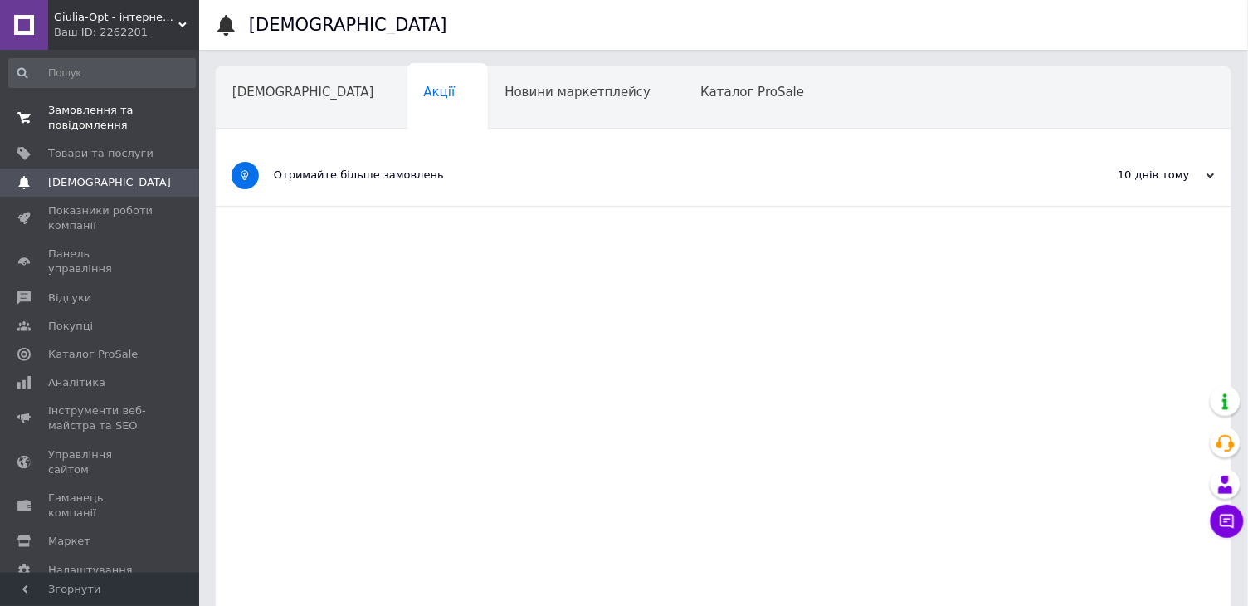
click at [97, 100] on link "Замовлення та повідомлення 0 0" at bounding box center [102, 117] width 204 height 43
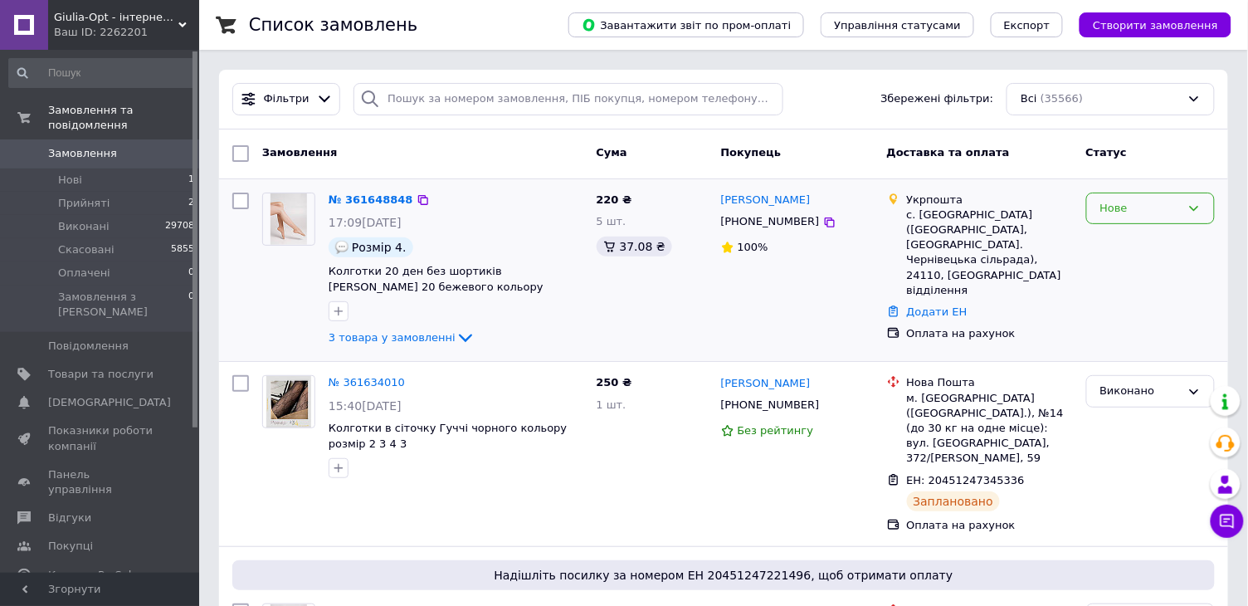
click at [1131, 217] on div "Нове" at bounding box center [1150, 208] width 129 height 32
click at [1094, 231] on li "Прийнято" at bounding box center [1150, 242] width 127 height 31
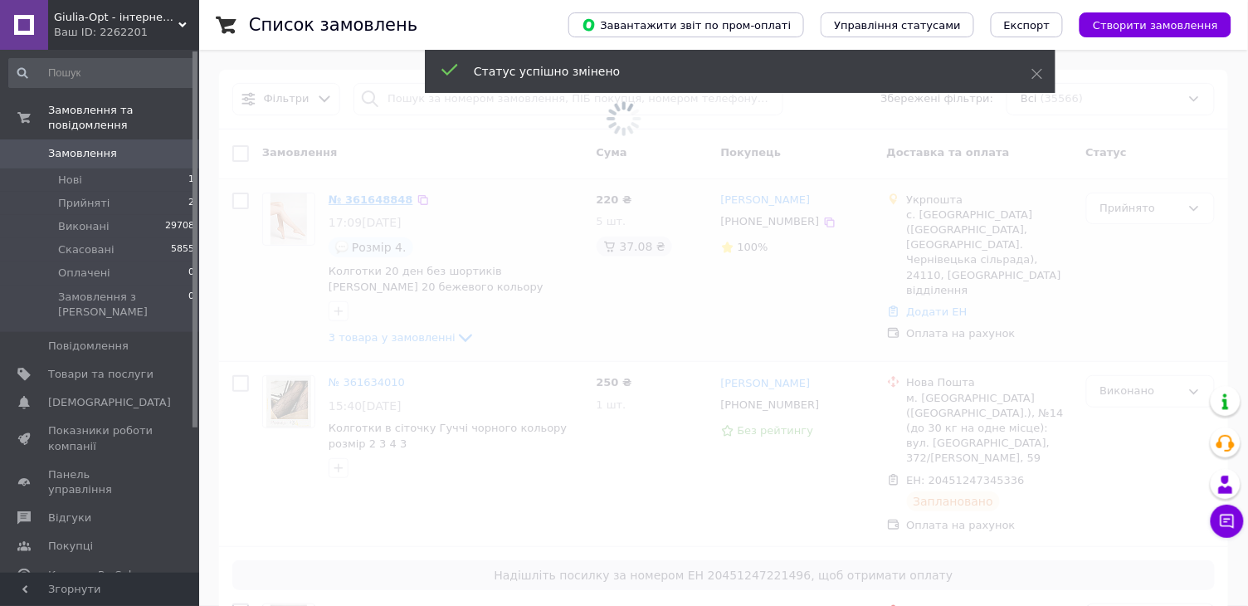
click at [375, 200] on span at bounding box center [624, 118] width 1248 height 236
click at [378, 200] on span at bounding box center [624, 118] width 1248 height 236
click at [391, 194] on span at bounding box center [624, 118] width 1248 height 236
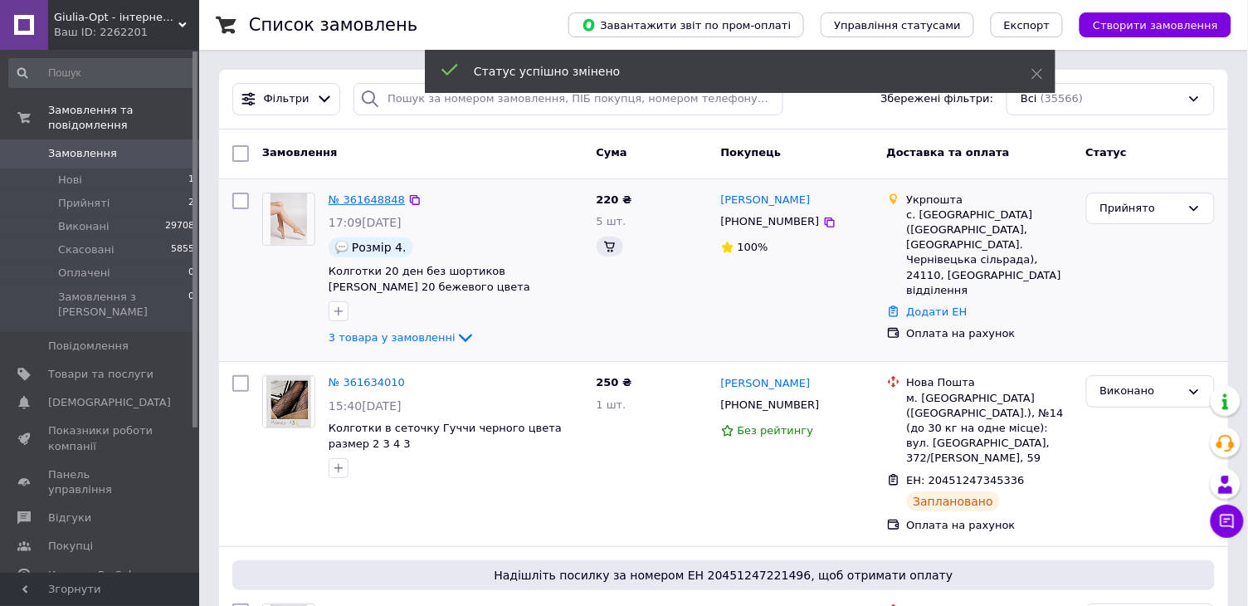
click at [391, 194] on link "№ 361648848" at bounding box center [367, 199] width 76 height 12
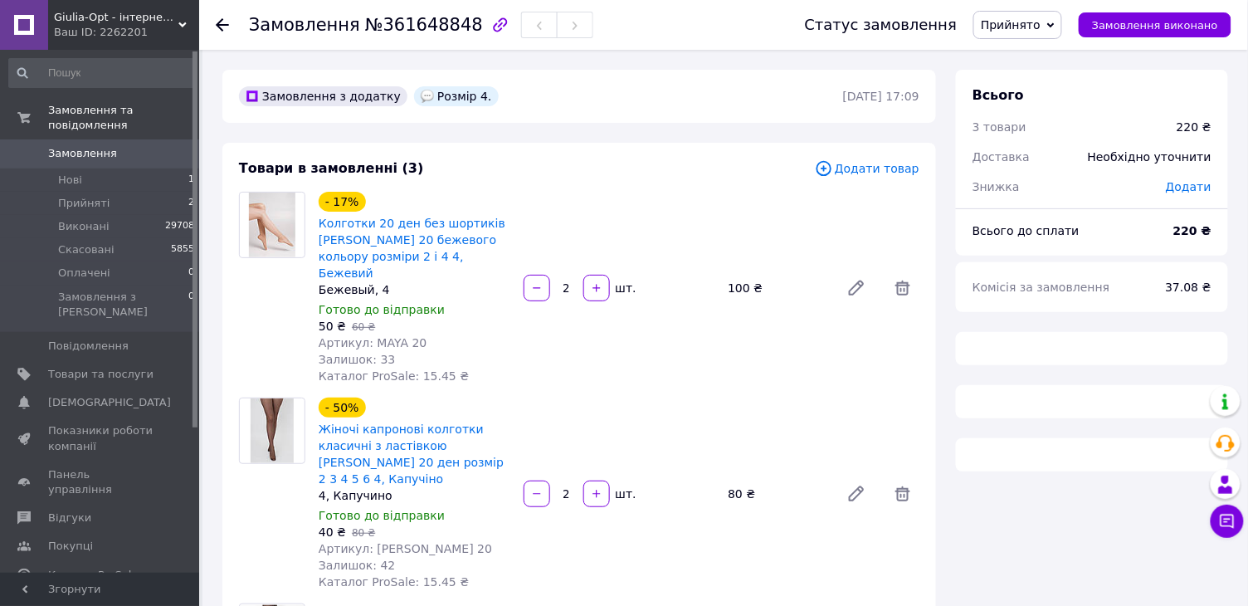
click at [669, 99] on div "Замовлення з додатку Розмір 4." at bounding box center [539, 96] width 607 height 27
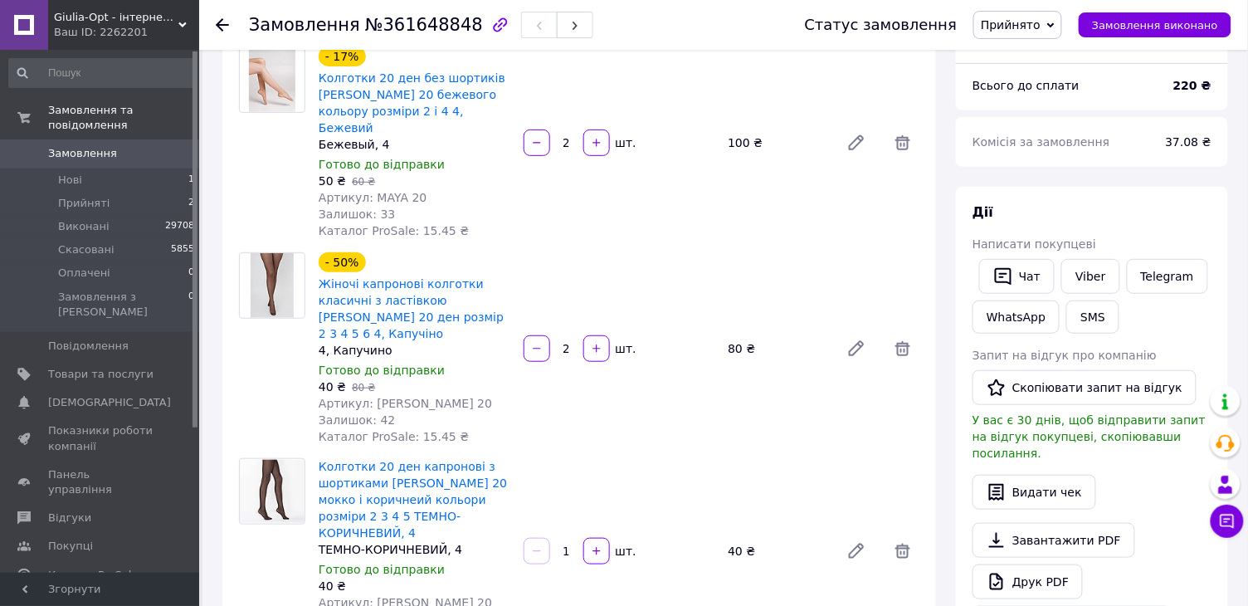
scroll to position [143, 0]
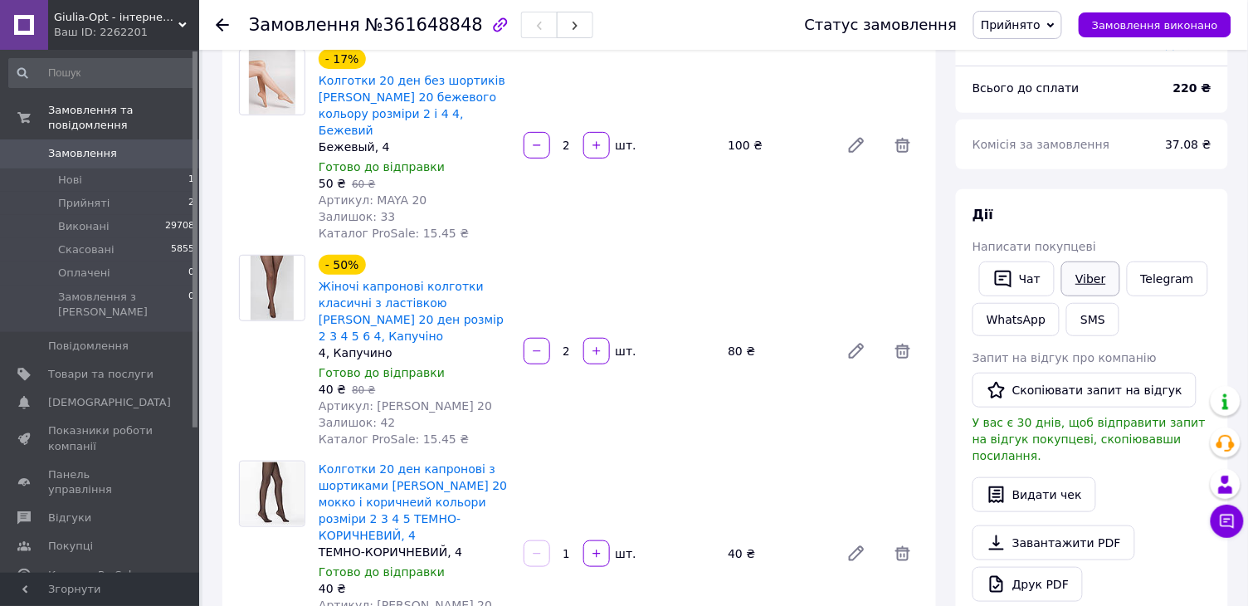
click at [1075, 265] on link "Viber" at bounding box center [1090, 278] width 58 height 35
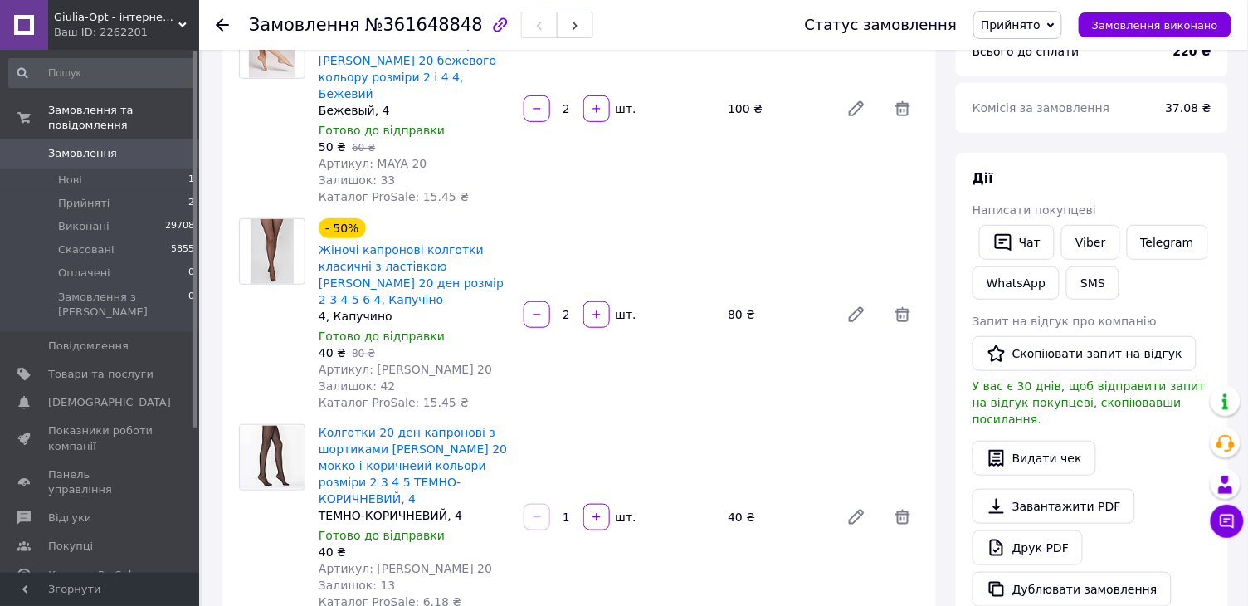
scroll to position [188, 0]
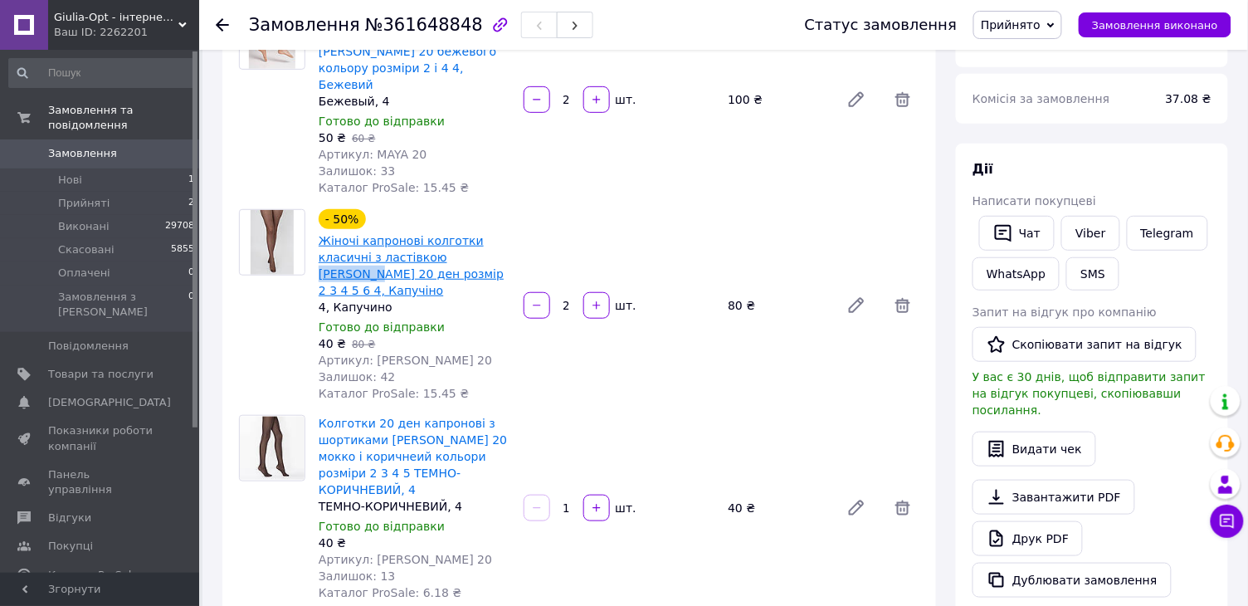
drag, startPoint x: 508, startPoint y: 238, endPoint x: 444, endPoint y: 235, distance: 64.0
click at [444, 235] on span "Жіночі капронові колготки класичні з ластівкою BETINA 20 ден розмір 2 3 4 5 6 4…" at bounding box center [415, 265] width 192 height 66
copy link "BETINA 20"
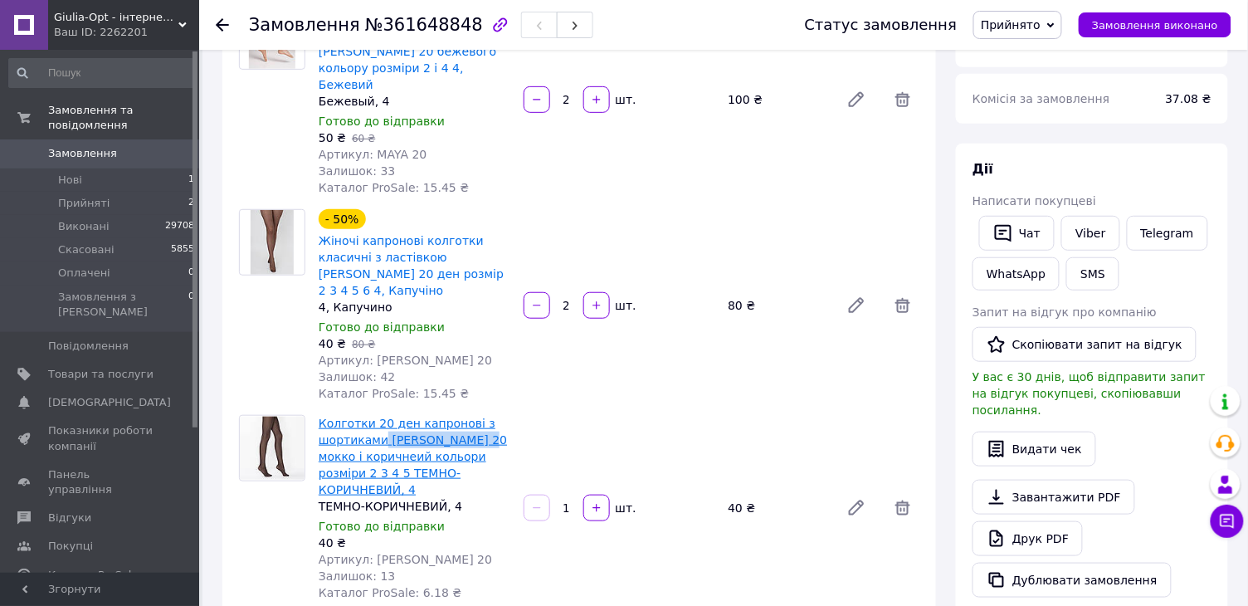
drag, startPoint x: 489, startPoint y: 406, endPoint x: 382, endPoint y: 406, distance: 107.0
click at [382, 415] on span "Колготки 20 ден капронові з шортиками Golden Lidia 20 мокко і коричнеий кольори…" at bounding box center [415, 456] width 192 height 83
copy link "Golden Lidia 20"
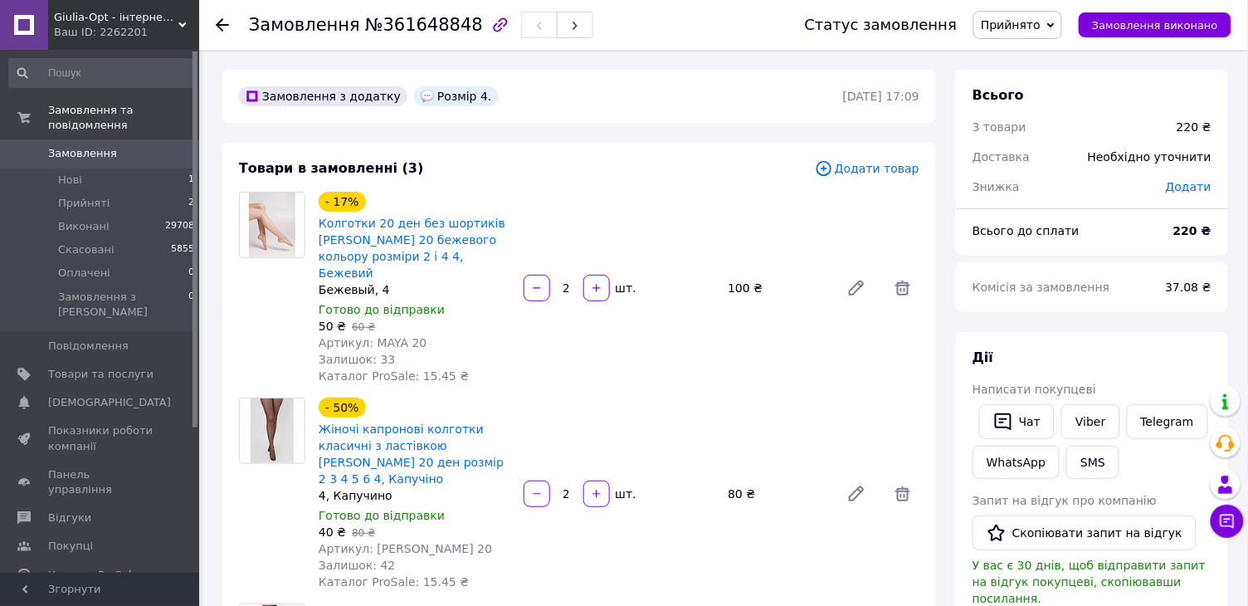
scroll to position [0, 0]
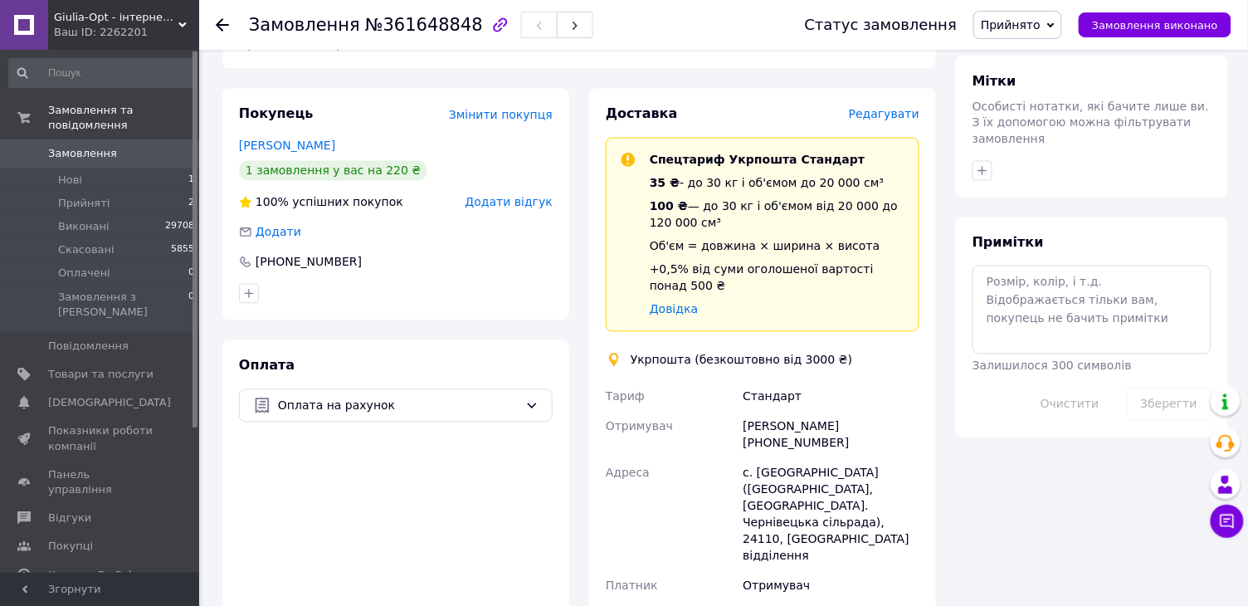
scroll to position [817, 0]
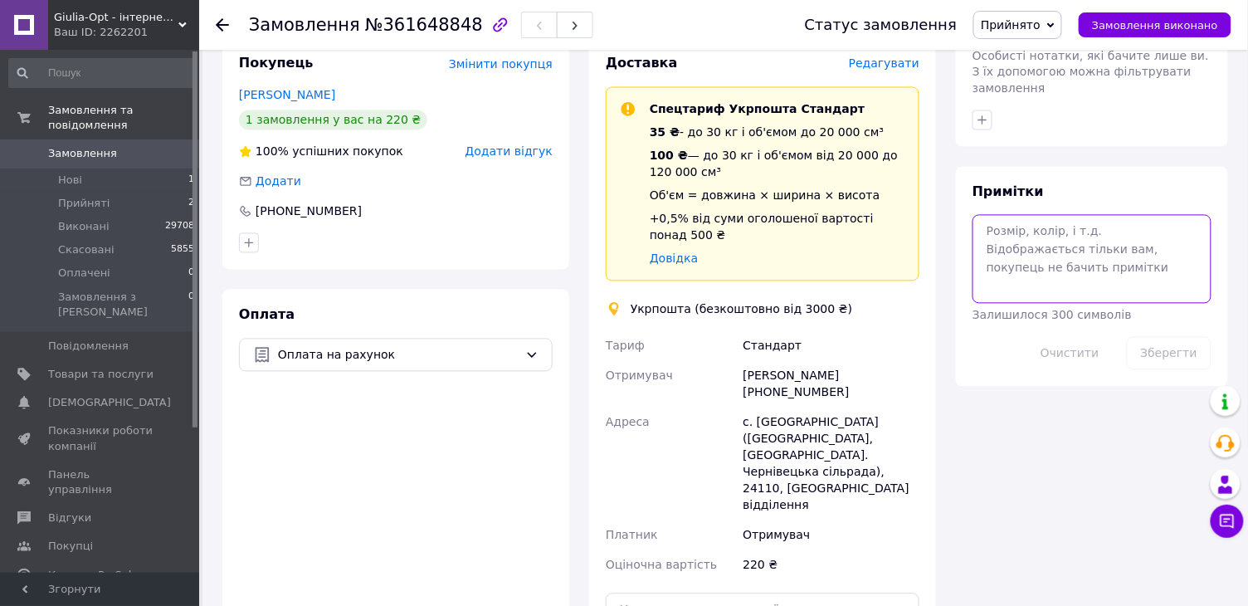
click at [1083, 267] on textarea at bounding box center [1091, 259] width 239 height 88
type textarea "вн+"
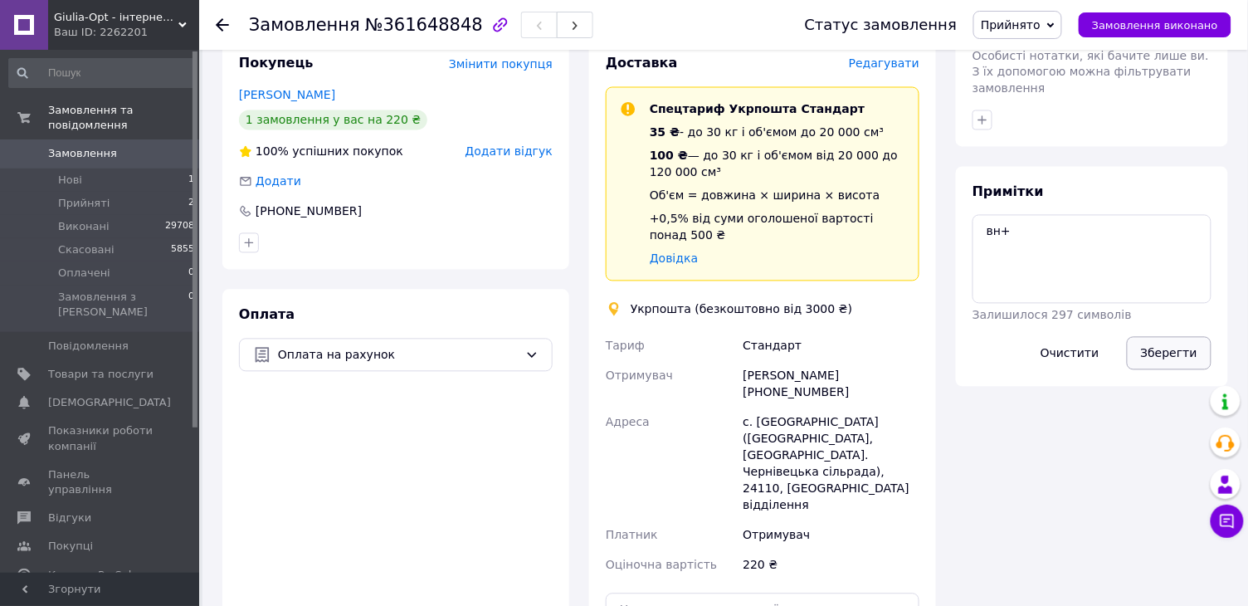
click at [1182, 351] on button "Зберегти" at bounding box center [1169, 353] width 85 height 33
click at [582, 344] on div "Доставка Редагувати Спецтариф Укрпошта Стандарт 35 ₴ - до 30 кг і об'ємом до 20…" at bounding box center [762, 397] width 367 height 718
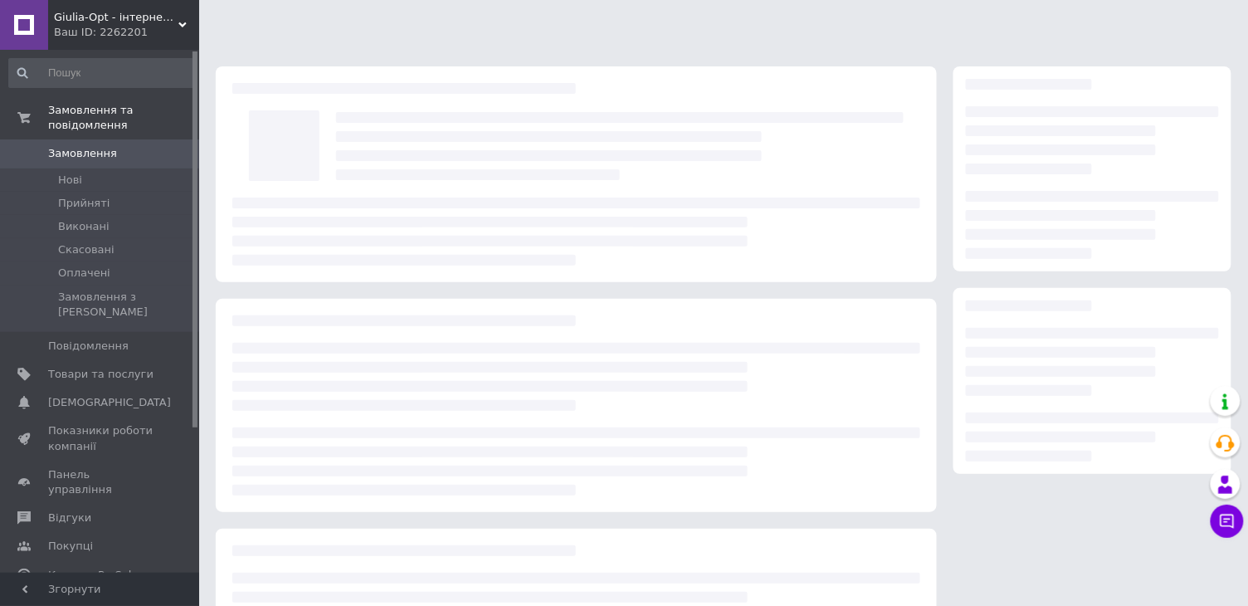
scroll to position [151, 0]
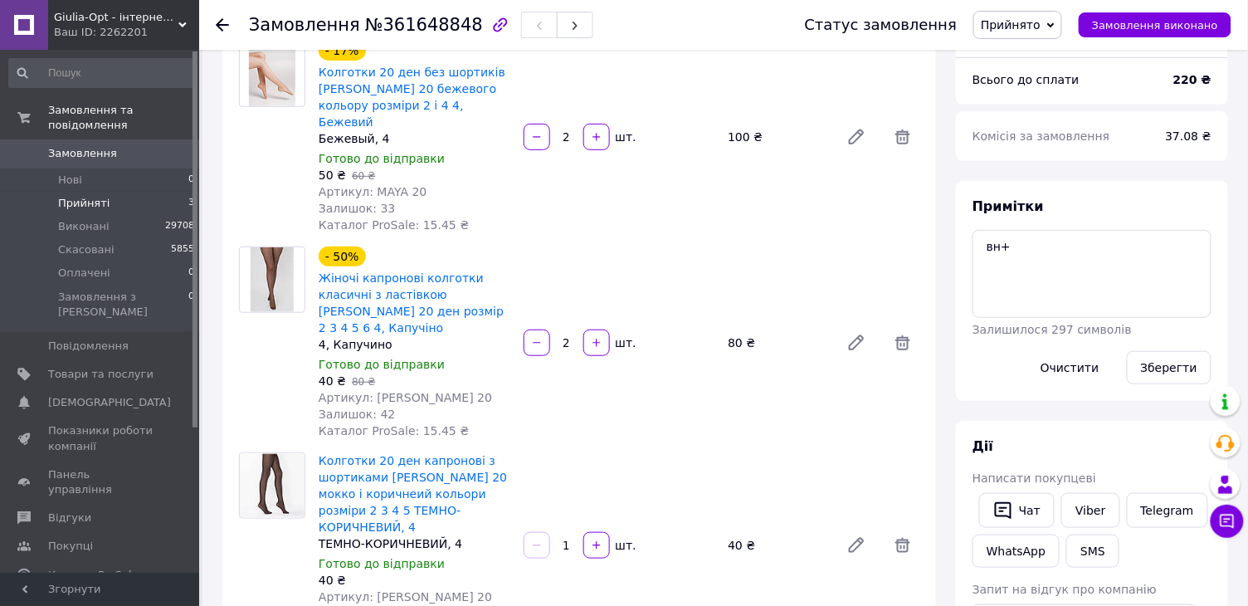
click at [128, 203] on li "Прийняті 3" at bounding box center [102, 203] width 204 height 23
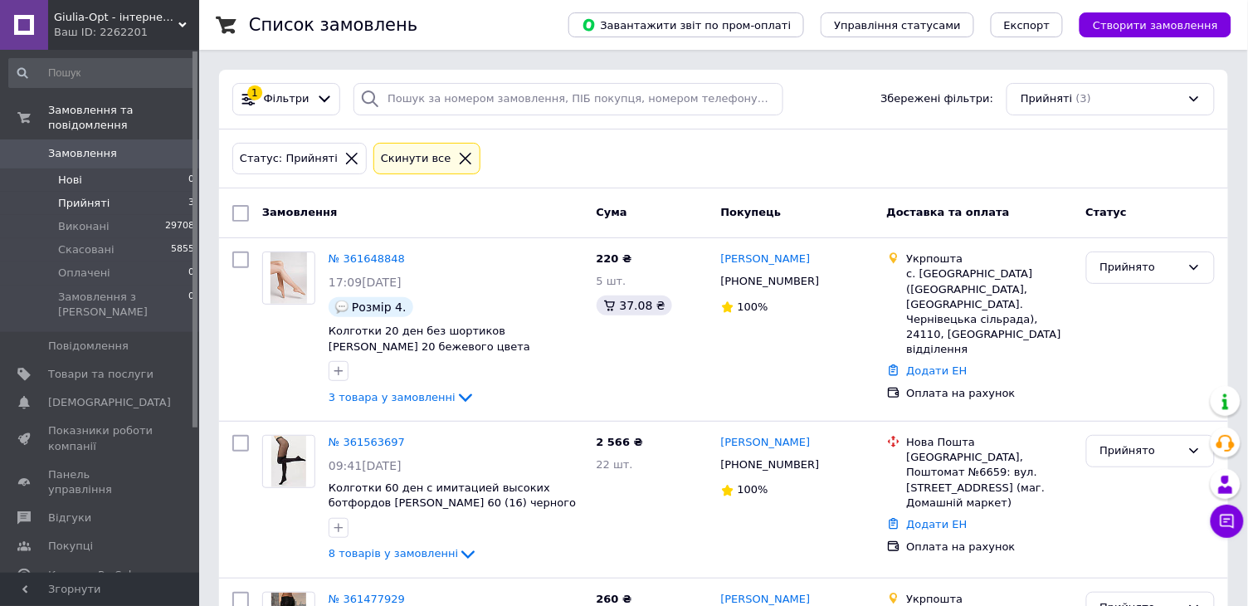
click at [129, 181] on li "Нові 0" at bounding box center [102, 179] width 204 height 23
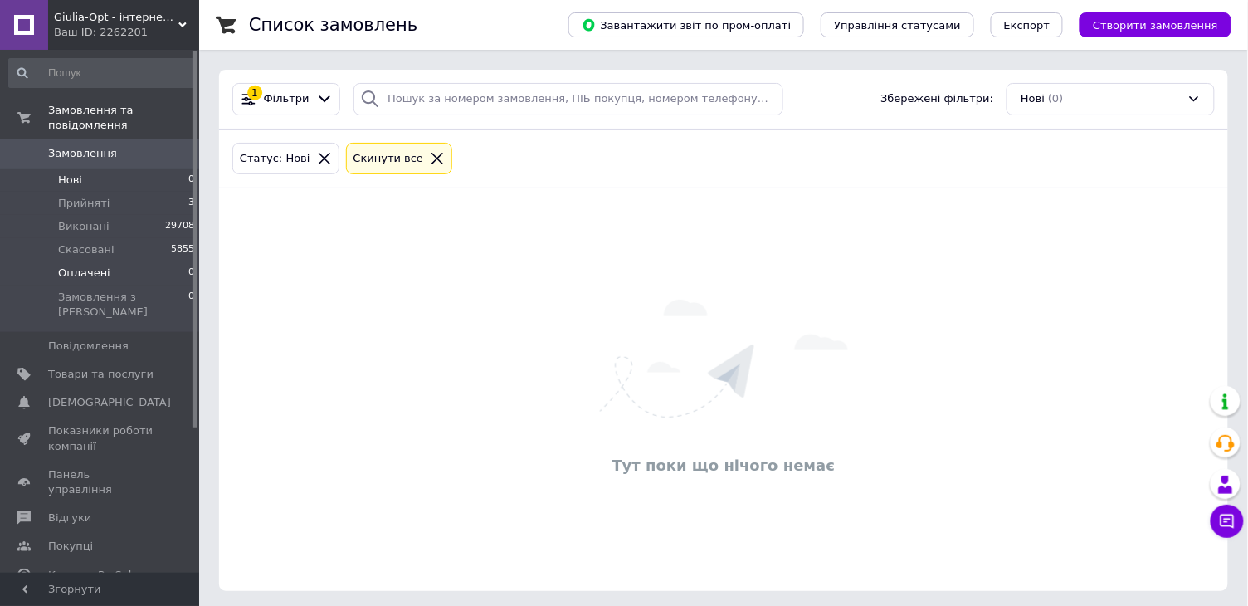
click at [86, 272] on span "Оплачені" at bounding box center [84, 272] width 52 height 15
click at [694, 187] on div "1 Фільтри Збережені фільтри: Оплачені (0) Статус: Оплачені Cкинути все Тут поки…" at bounding box center [723, 330] width 1009 height 521
click at [100, 175] on li "Нові 0" at bounding box center [102, 179] width 204 height 23
click at [64, 203] on span "Прийняті" at bounding box center [83, 203] width 51 height 15
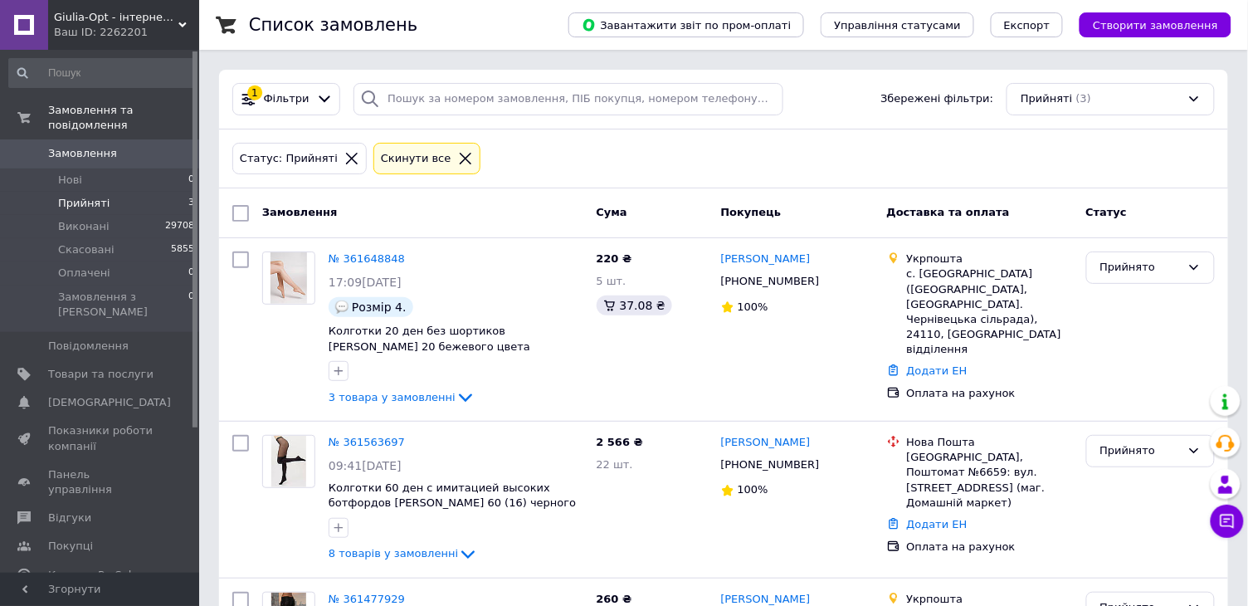
click at [605, 168] on div "Статус: Прийняті Cкинути все" at bounding box center [723, 158] width 989 height 39
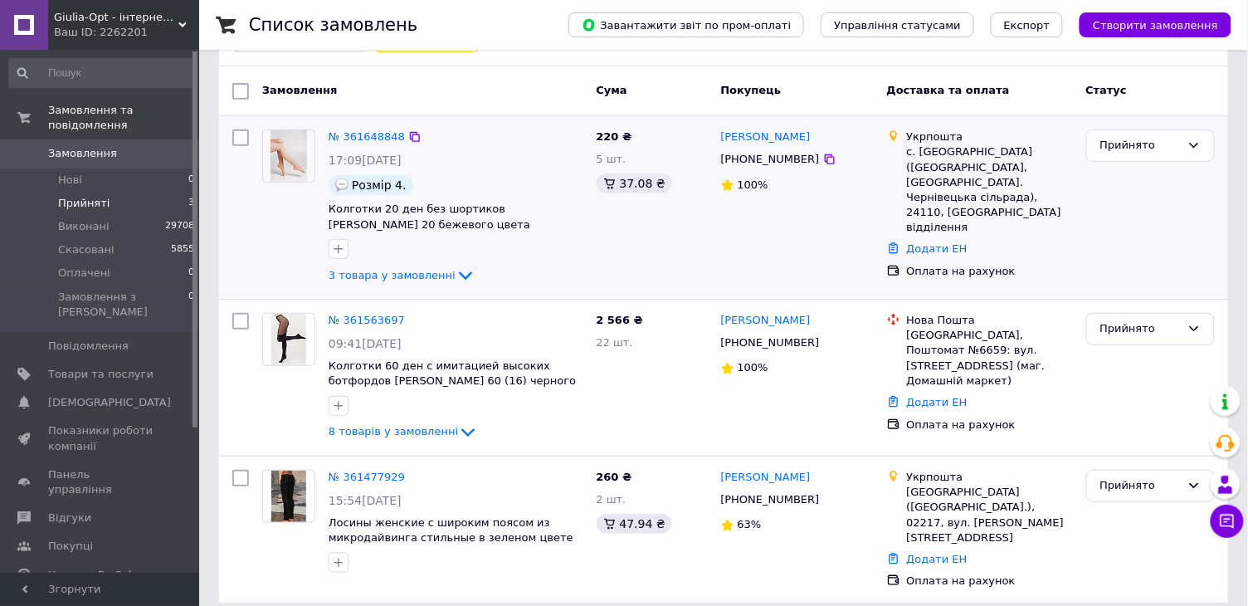
scroll to position [117, 0]
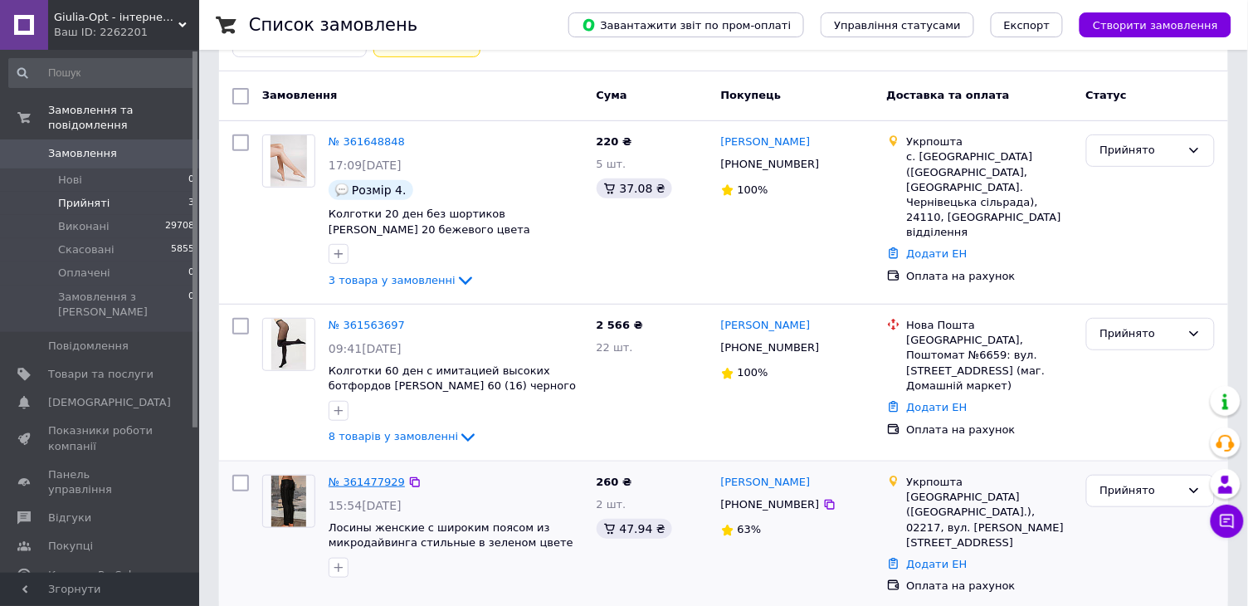
click at [378, 480] on link "№ 361477929" at bounding box center [367, 481] width 76 height 12
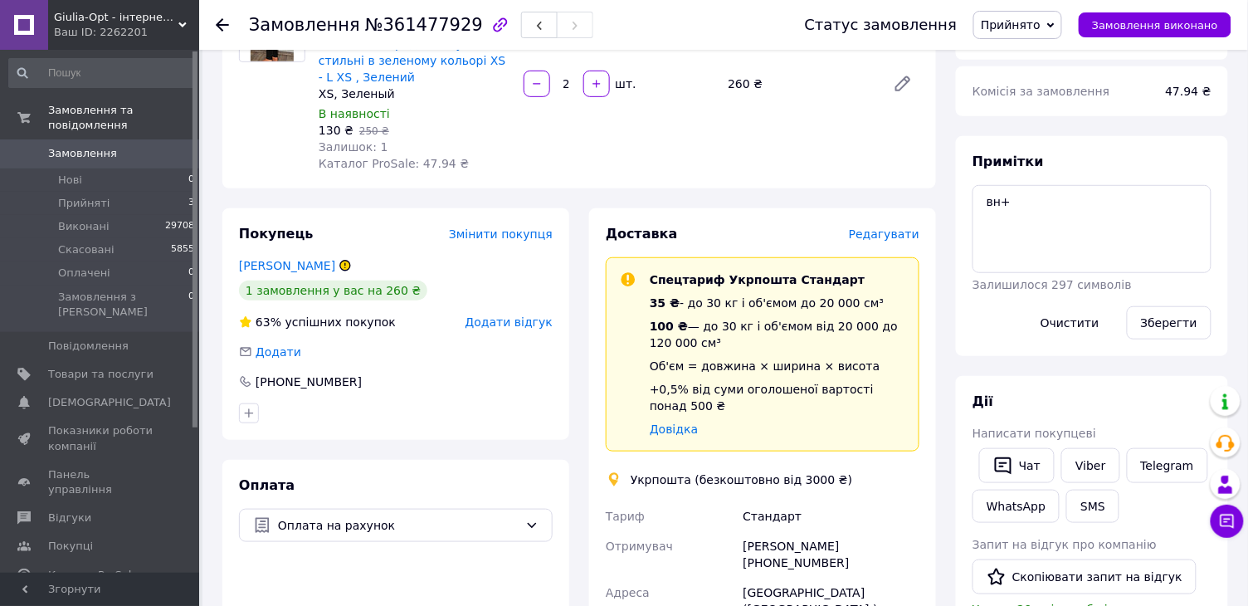
scroll to position [218, 0]
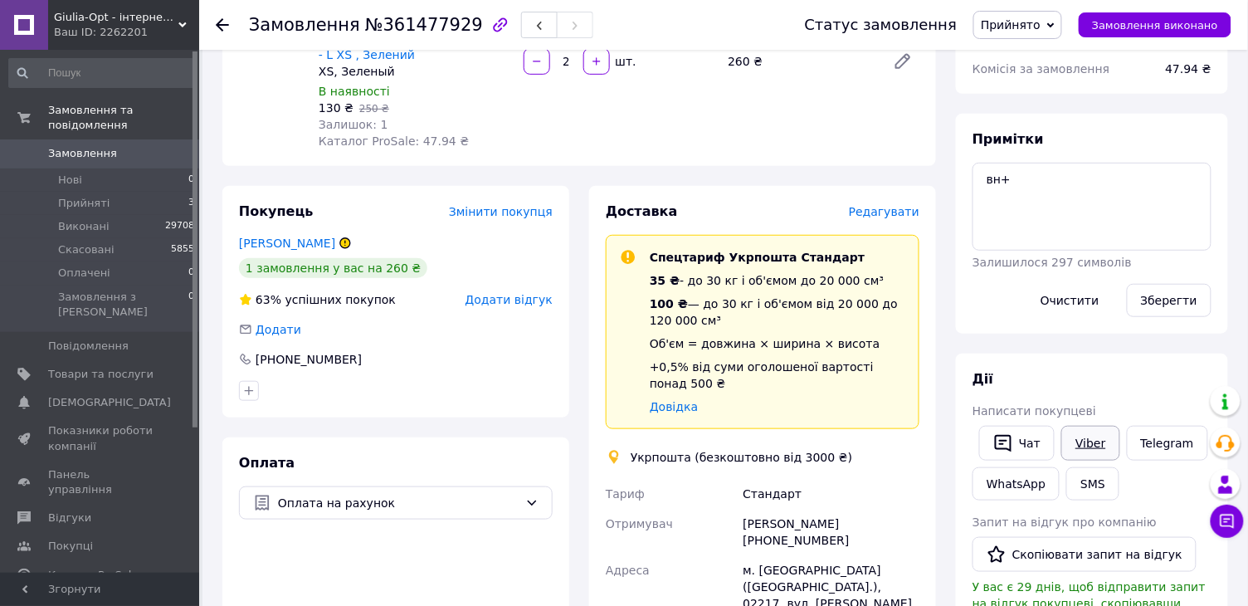
click at [1088, 444] on link "Viber" at bounding box center [1090, 443] width 58 height 35
click at [217, 21] on icon at bounding box center [222, 24] width 13 height 13
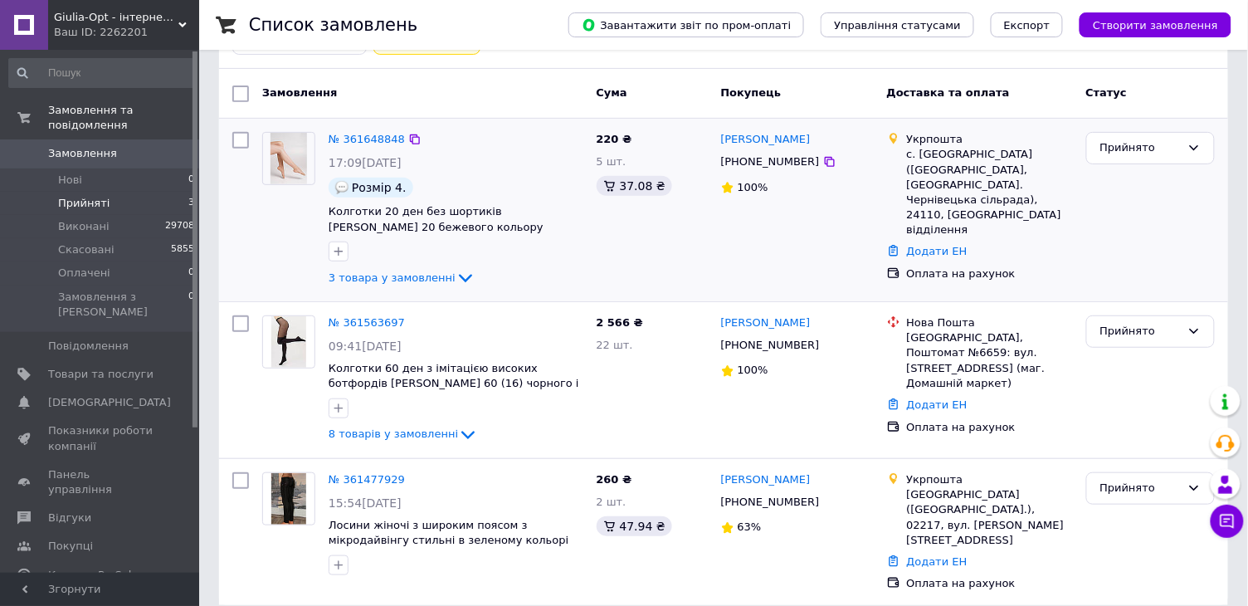
scroll to position [117, 0]
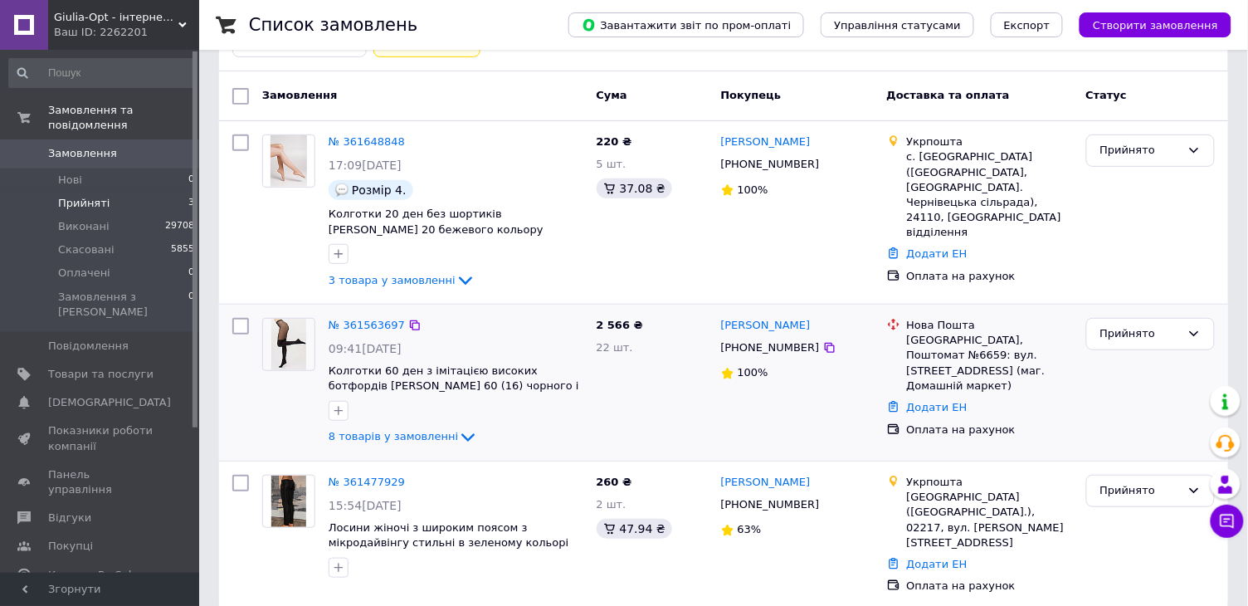
click at [358, 334] on div "№ 361563697 09:41, 12.09.2025 Колготки 60 ден з імітацією високих ботфордів Giu…" at bounding box center [456, 382] width 268 height 143
click at [358, 324] on link "№ 361563697" at bounding box center [367, 325] width 76 height 12
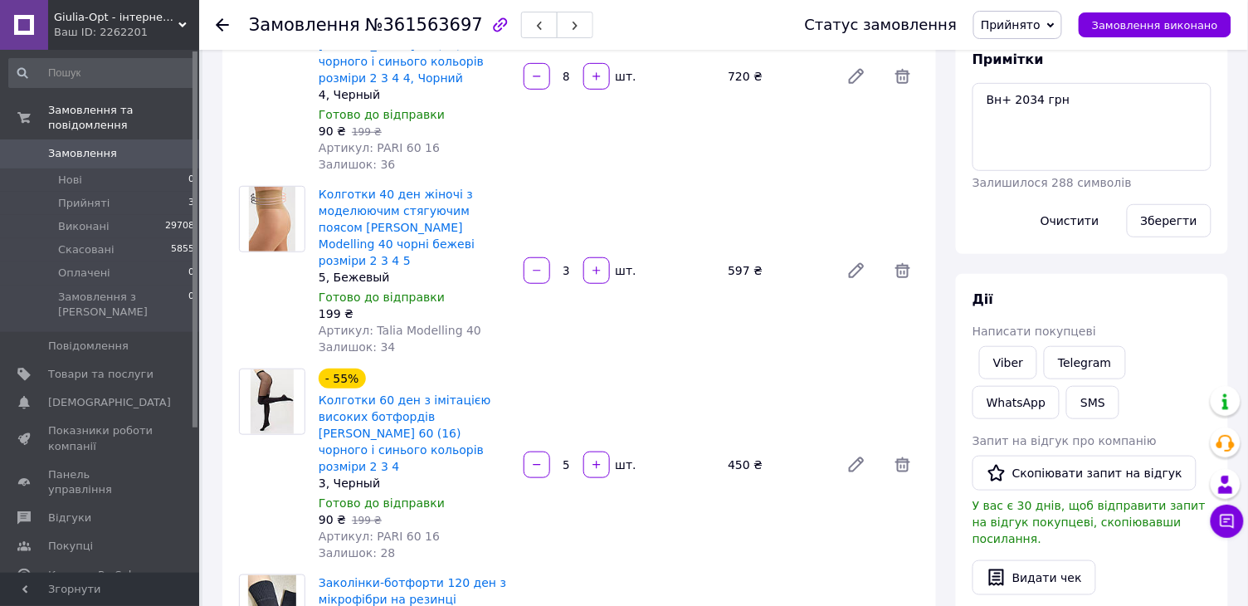
scroll to position [216, 0]
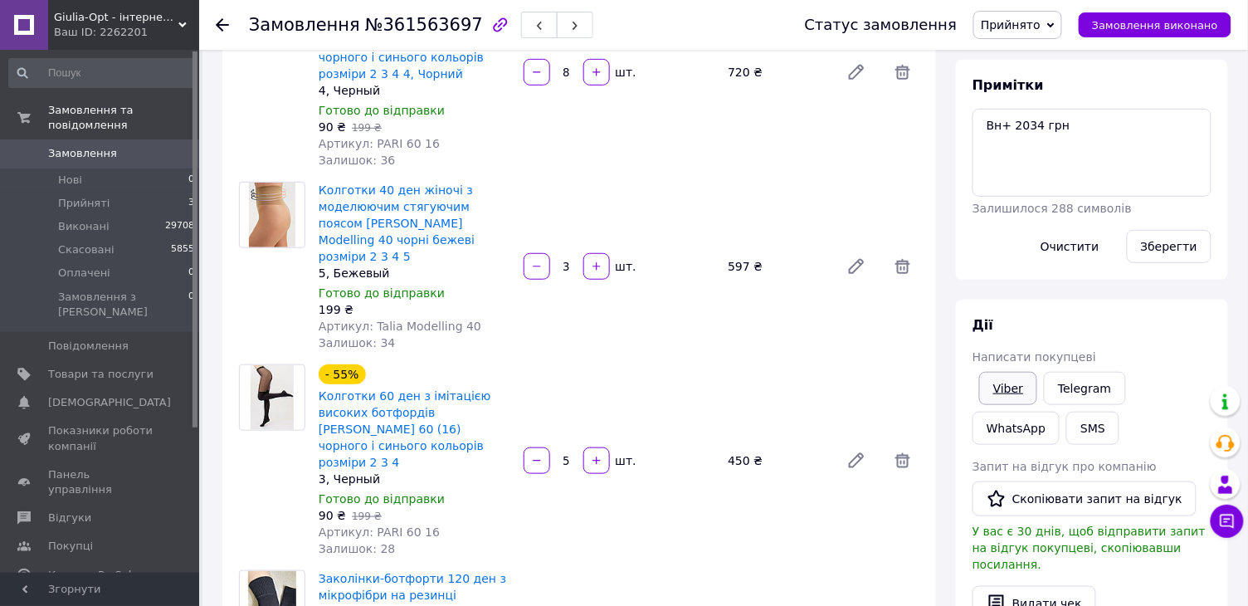
click at [1001, 391] on link "Viber" at bounding box center [1008, 388] width 58 height 33
click at [223, 19] on icon at bounding box center [222, 24] width 13 height 13
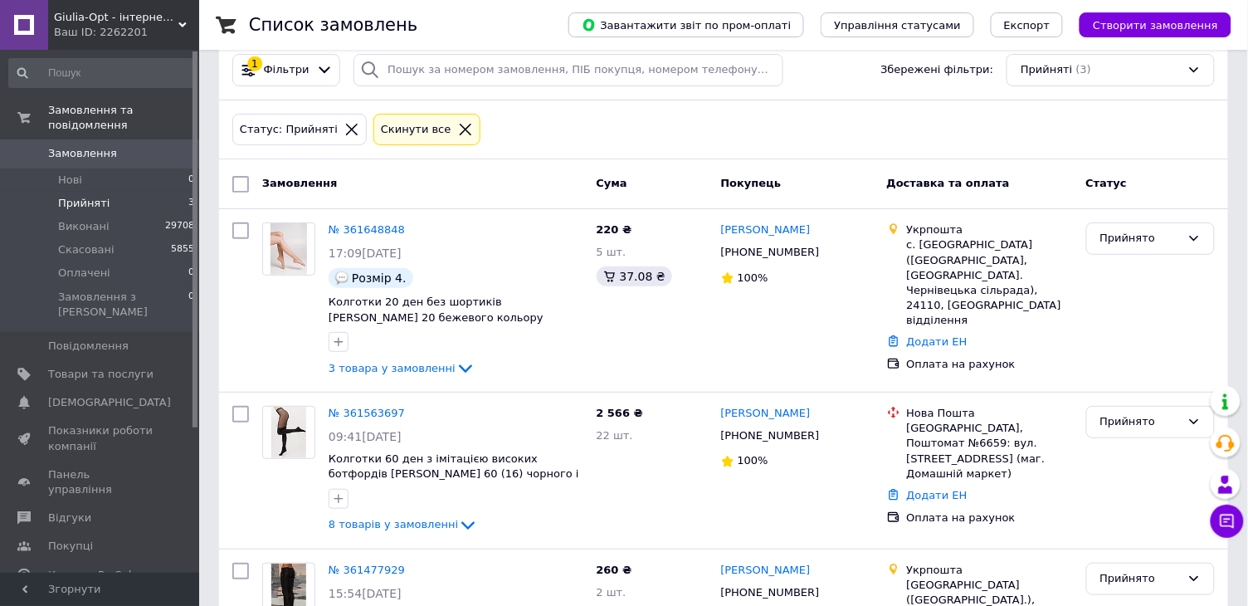
scroll to position [15, 0]
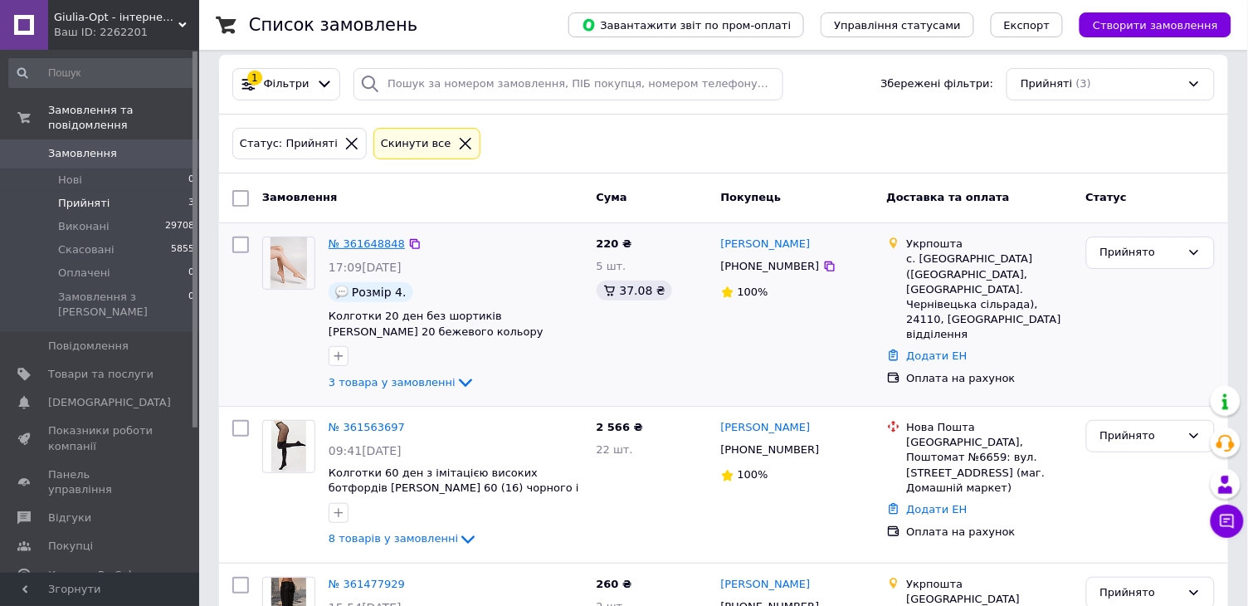
click at [361, 244] on link "№ 361648848" at bounding box center [367, 243] width 76 height 12
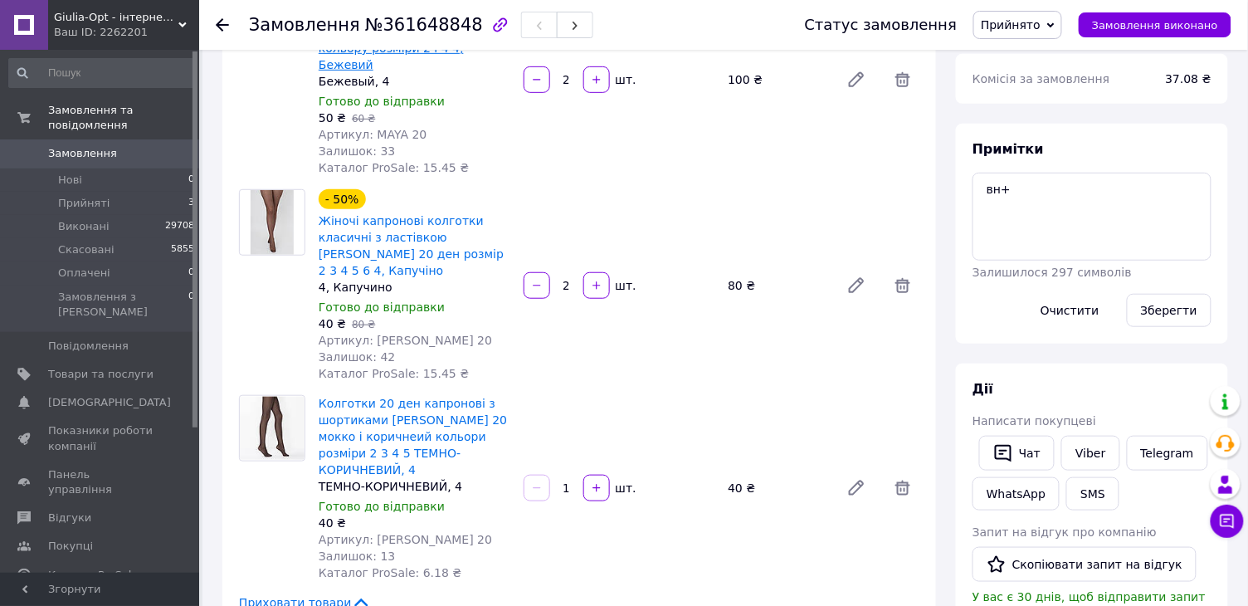
scroll to position [212, 0]
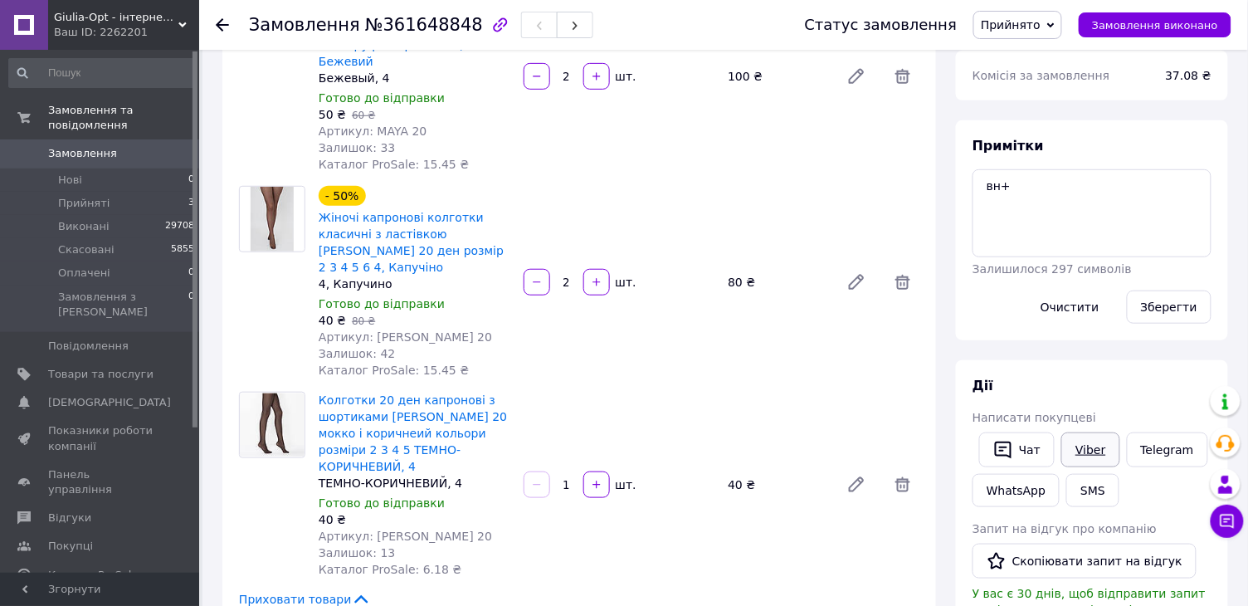
click at [1098, 450] on link "Viber" at bounding box center [1090, 449] width 58 height 35
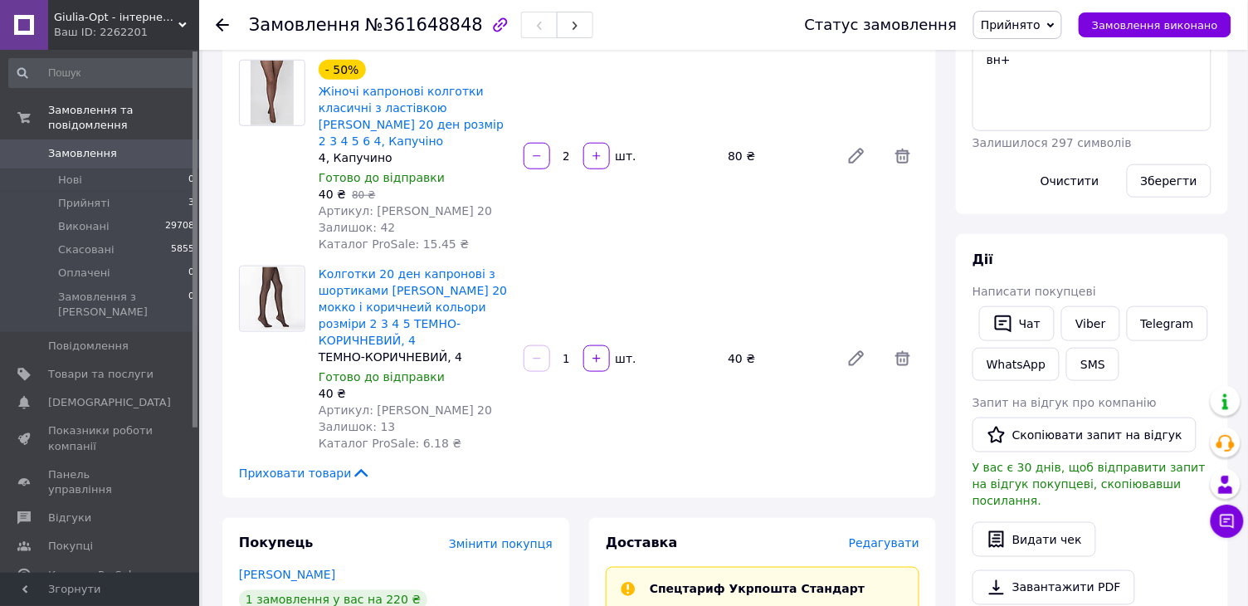
scroll to position [329, 0]
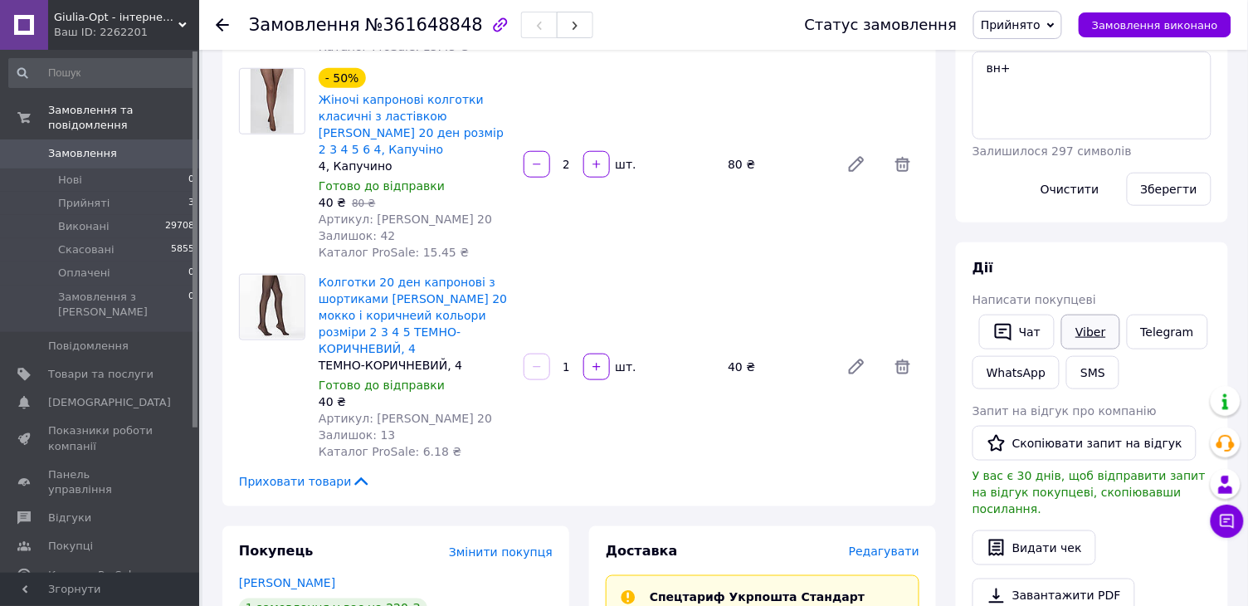
click at [1090, 333] on link "Viber" at bounding box center [1090, 331] width 58 height 35
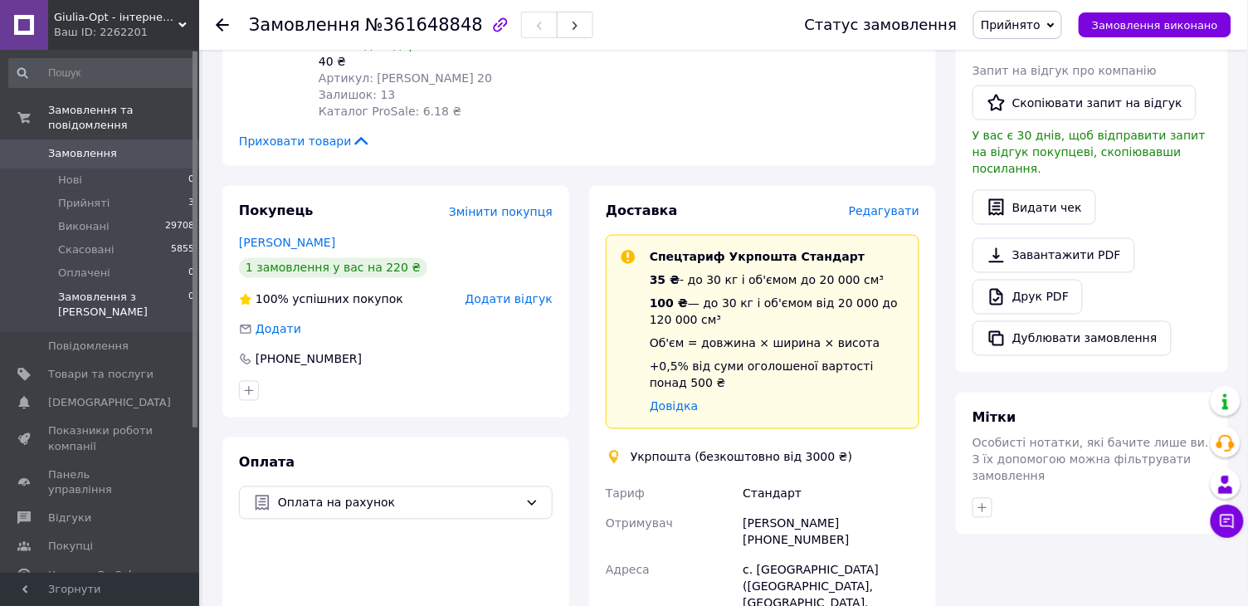
scroll to position [690, 0]
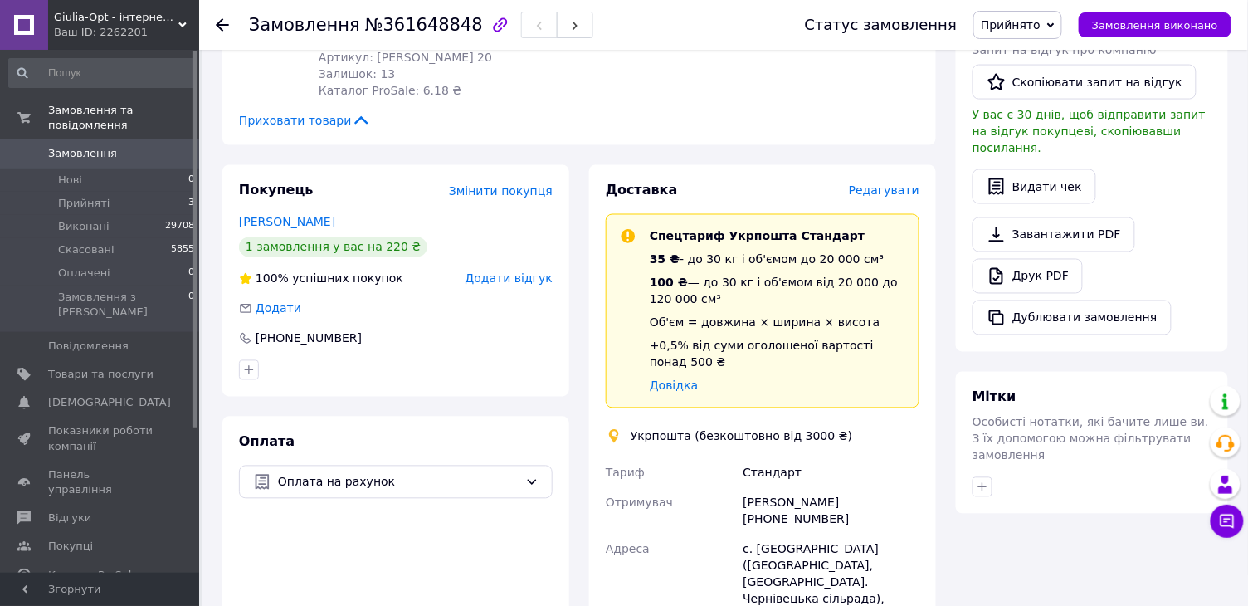
click at [218, 21] on use at bounding box center [222, 24] width 13 height 13
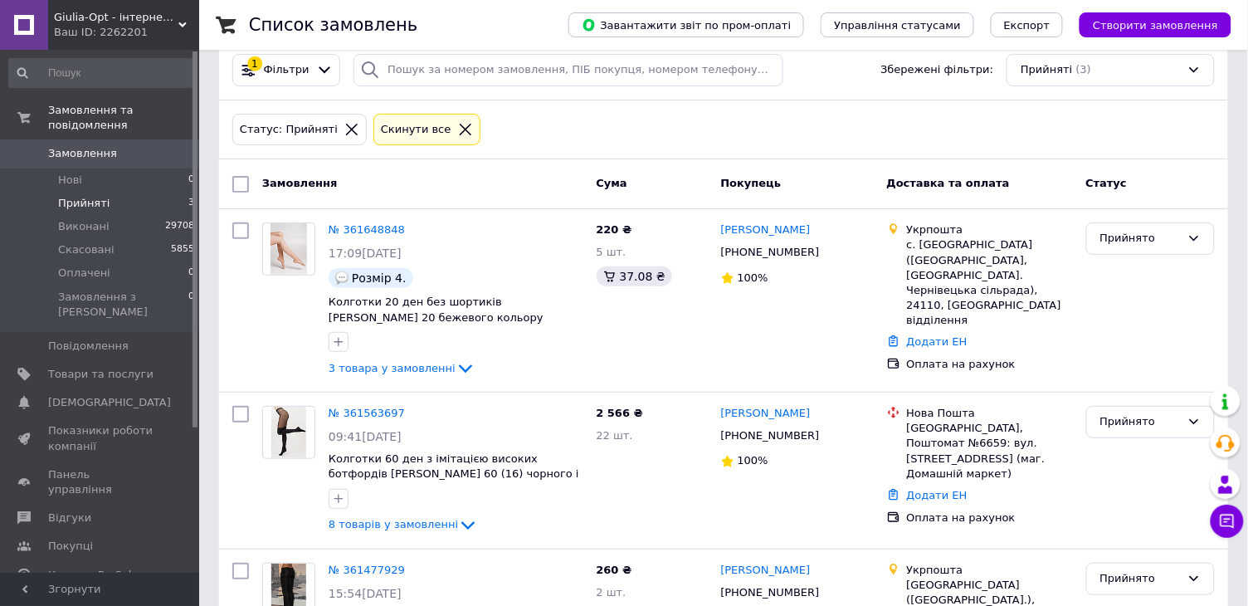
scroll to position [-1, 0]
